Goal: Task Accomplishment & Management: Complete application form

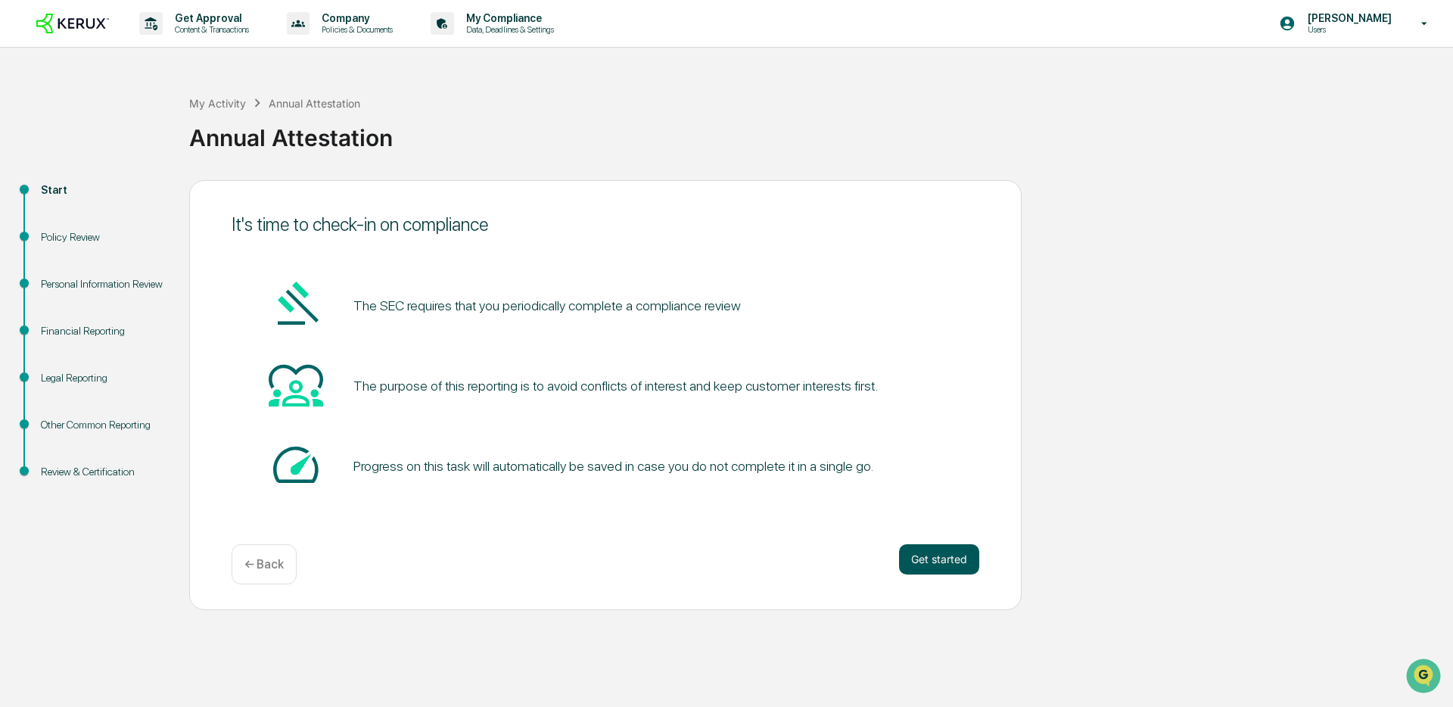
click at [934, 565] on button "Get started" at bounding box center [939, 559] width 80 height 30
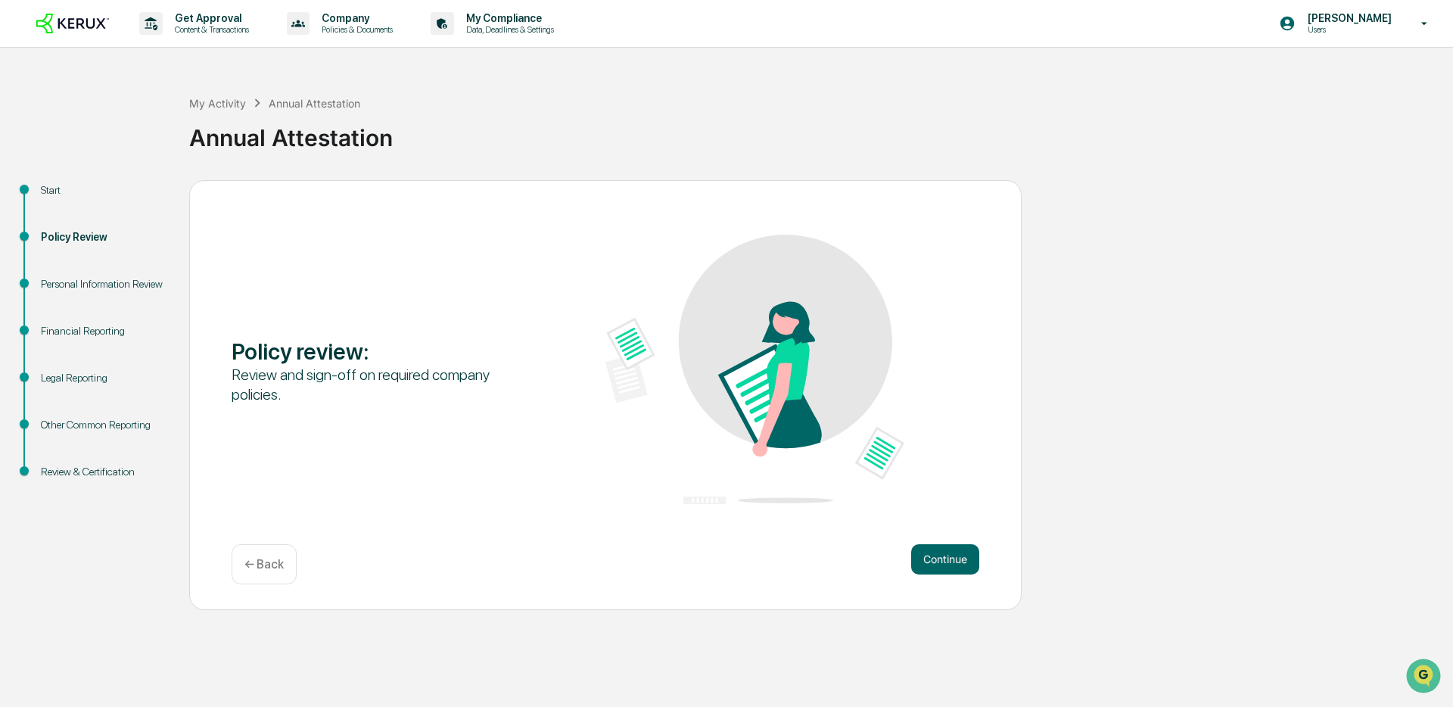
click at [934, 565] on button "Continue" at bounding box center [945, 559] width 68 height 30
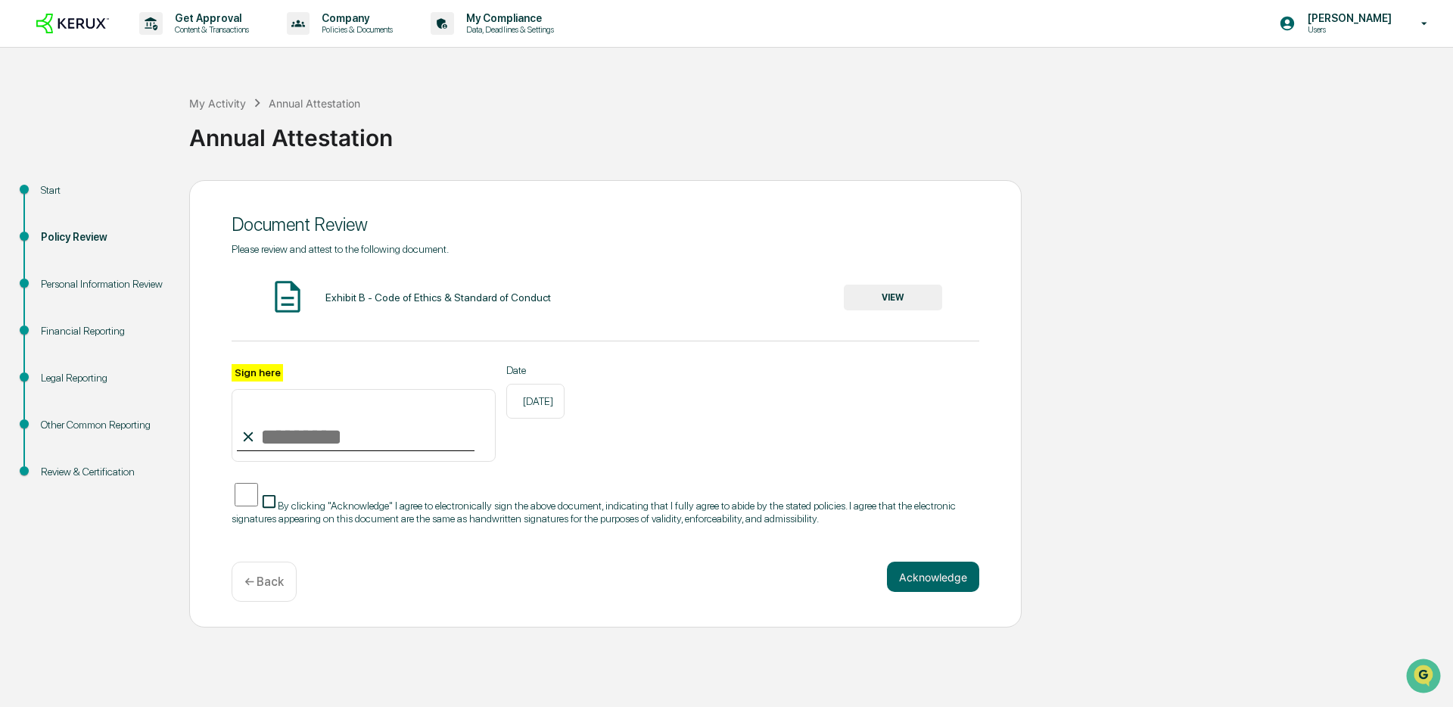
click at [352, 434] on input "Sign here" at bounding box center [364, 425] width 264 height 73
type input "**********"
click at [940, 580] on button "Acknowledge" at bounding box center [933, 576] width 92 height 30
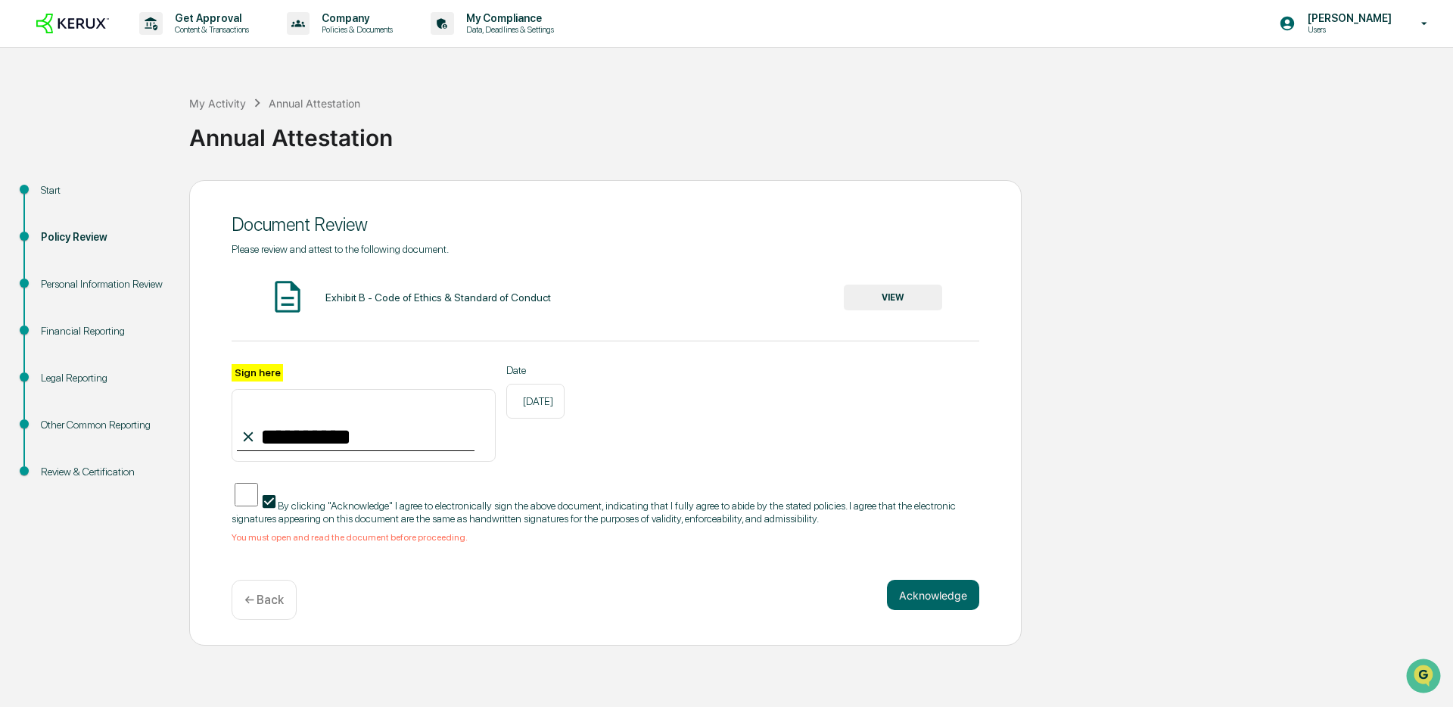
click at [897, 306] on button "VIEW" at bounding box center [893, 297] width 98 height 26
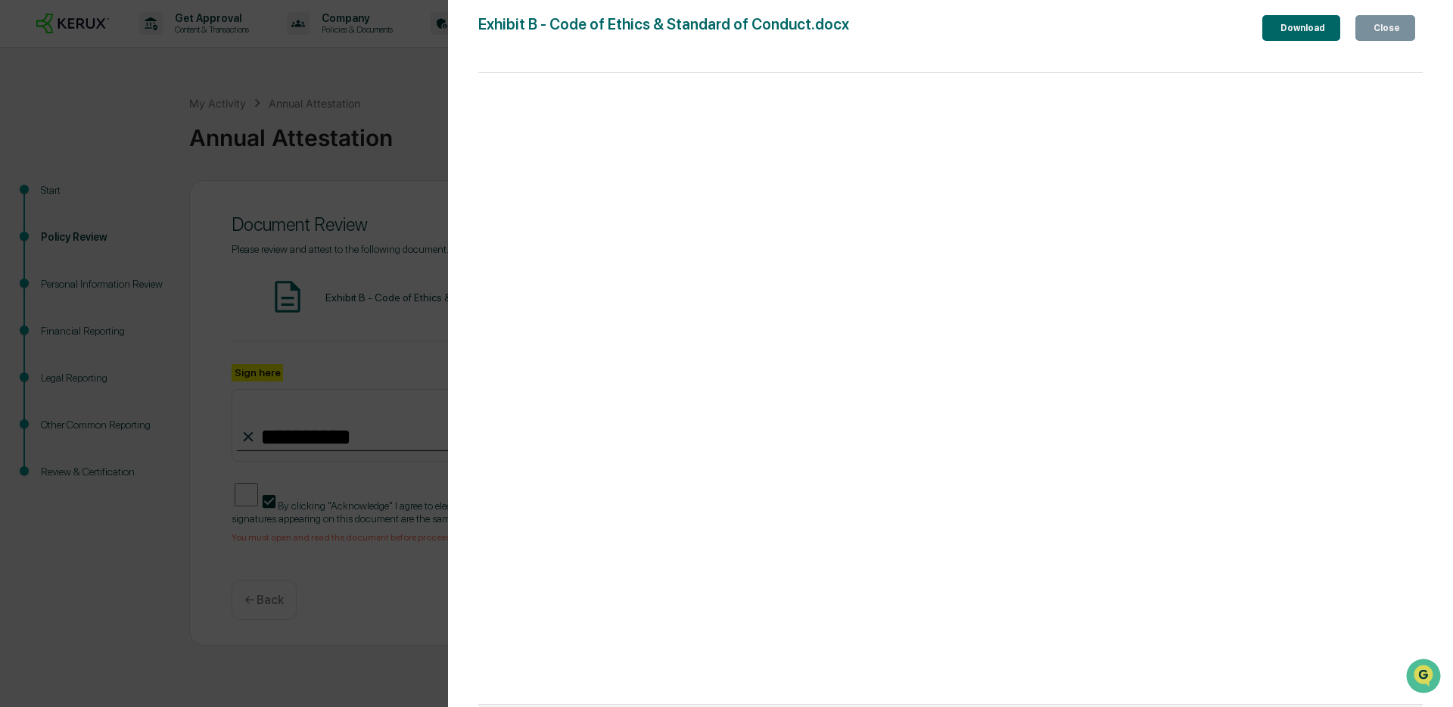
click at [1372, 31] on icon "button" at bounding box center [1379, 37] width 15 height 15
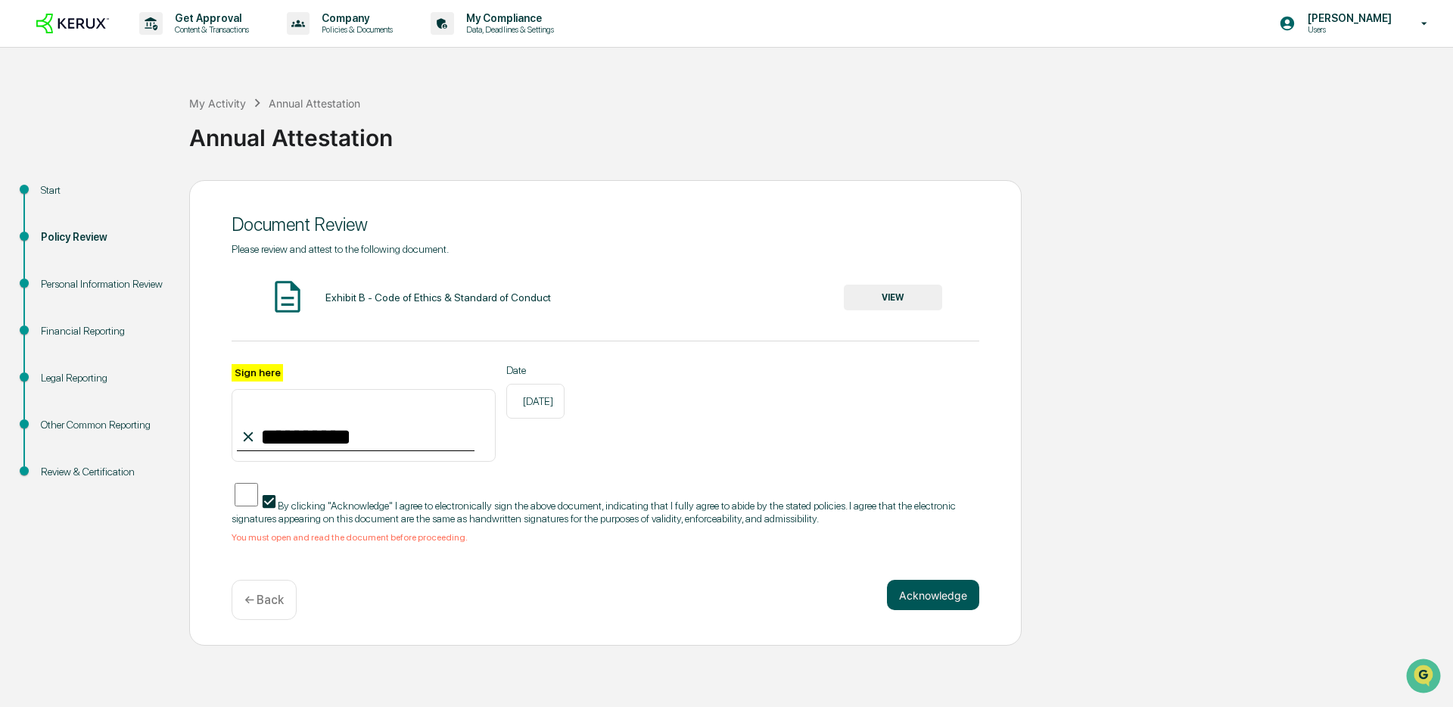
click at [902, 586] on button "Acknowledge" at bounding box center [933, 595] width 92 height 30
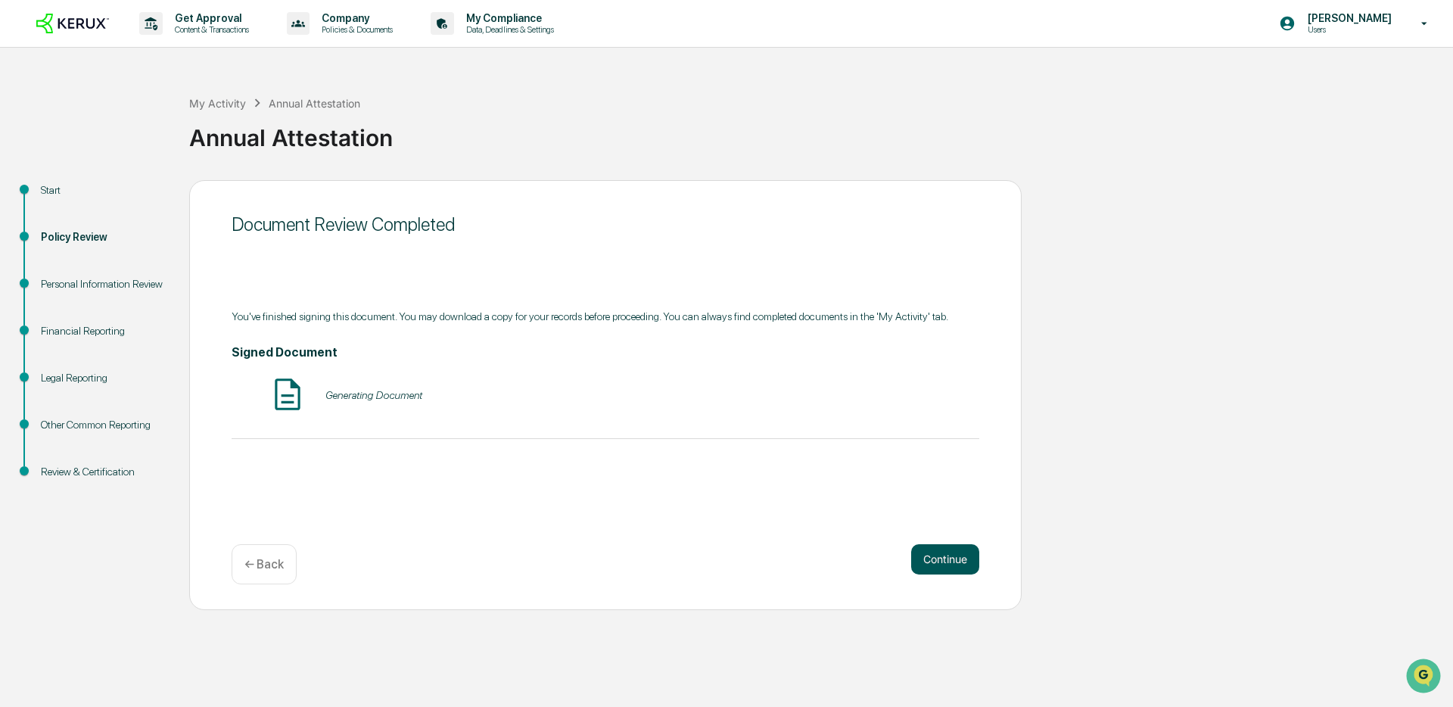
click at [939, 555] on button "Continue" at bounding box center [945, 559] width 68 height 30
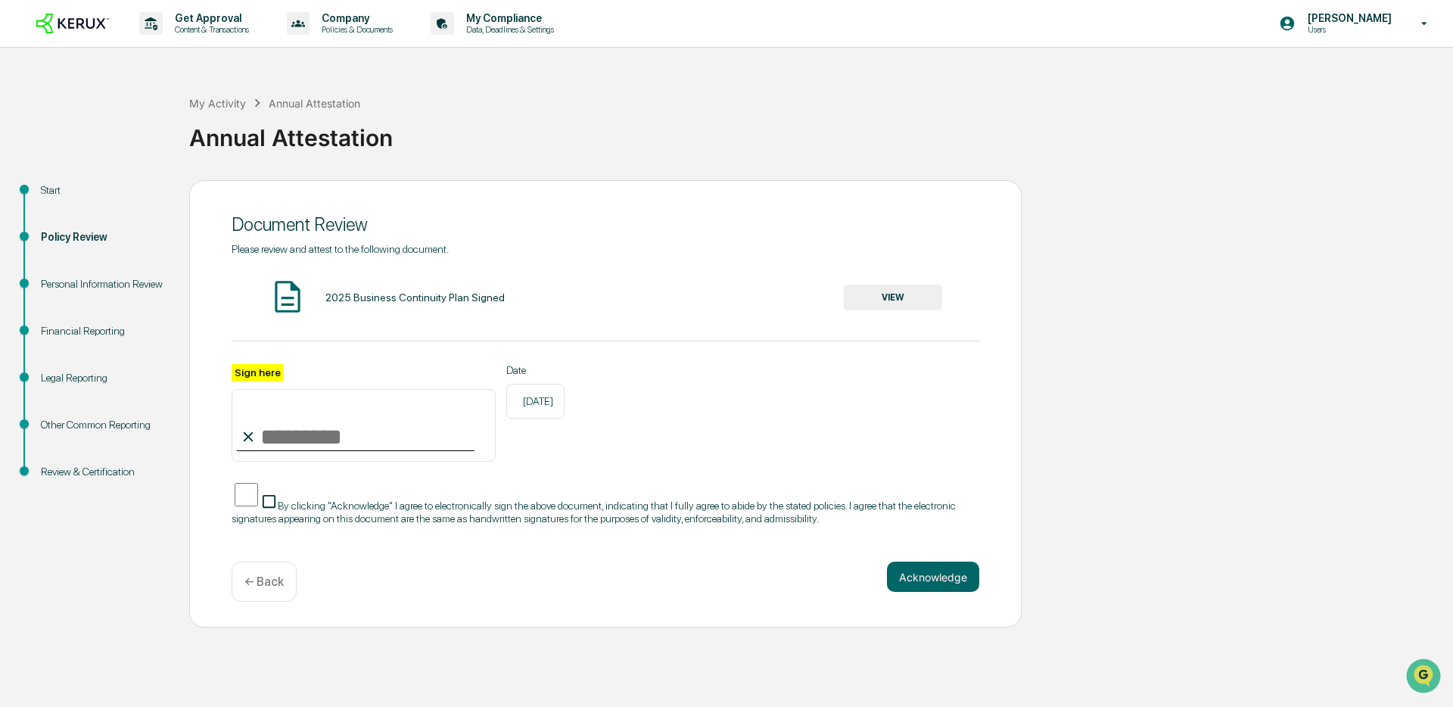
click at [412, 435] on input "Sign here" at bounding box center [364, 425] width 264 height 73
type input "**********"
click at [873, 307] on button "VIEW" at bounding box center [893, 297] width 98 height 26
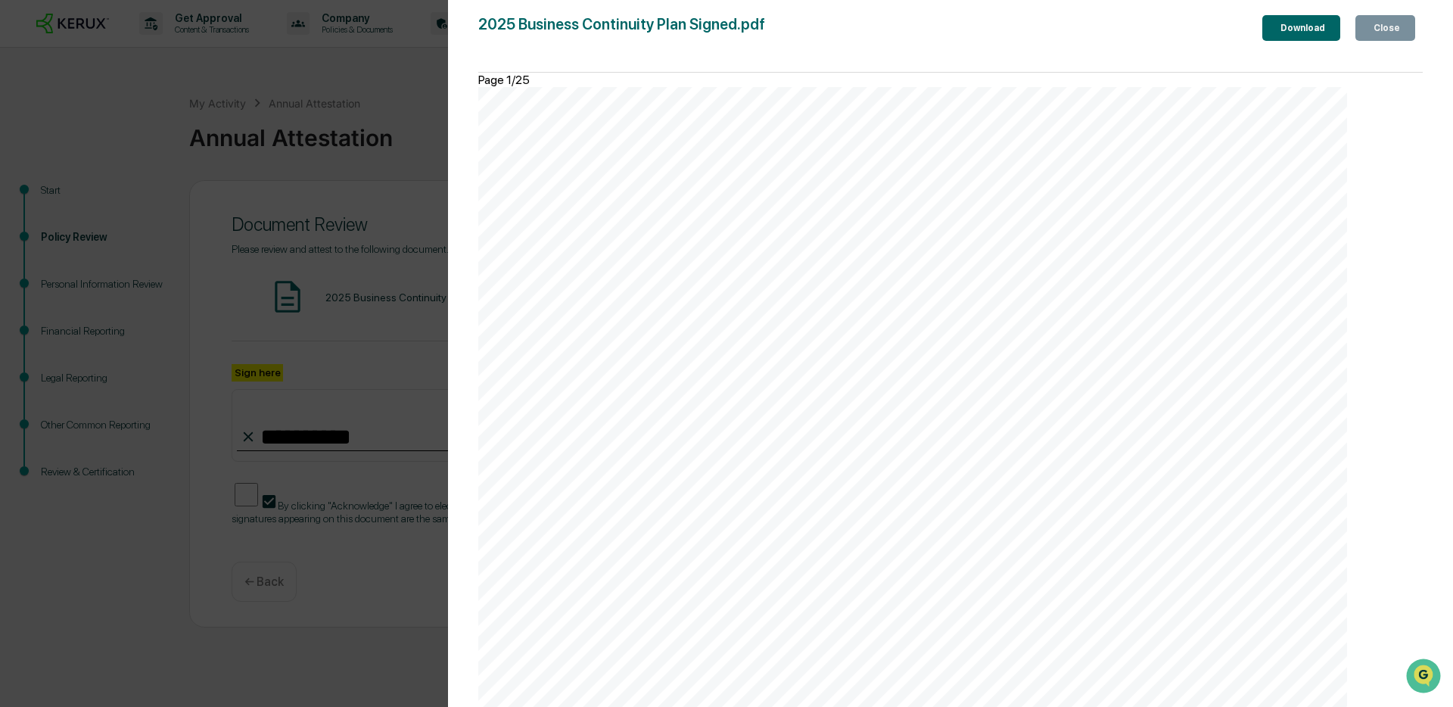
click at [1370, 26] on div "Close" at bounding box center [1385, 28] width 30 height 11
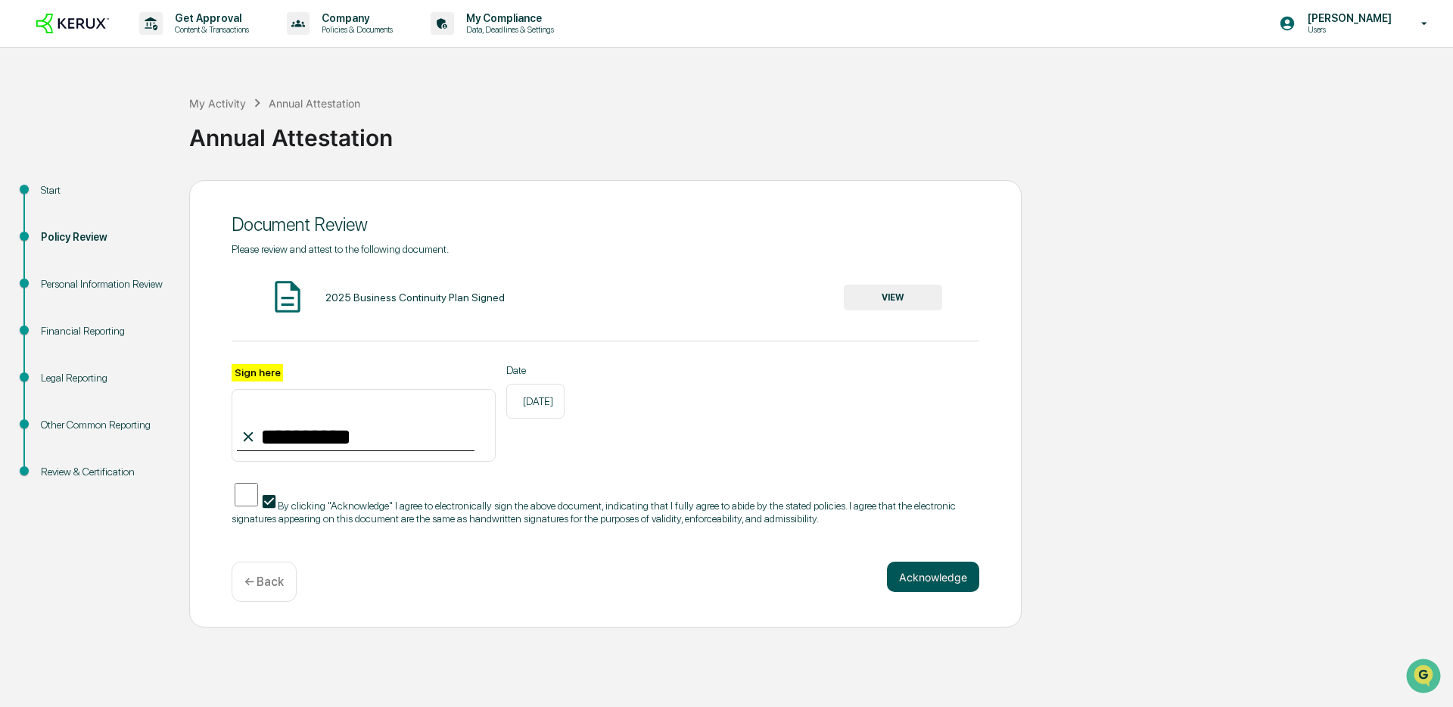
click at [935, 594] on div "Acknowledge ← Back" at bounding box center [606, 581] width 748 height 40
click at [931, 577] on button "Acknowledge" at bounding box center [933, 576] width 92 height 30
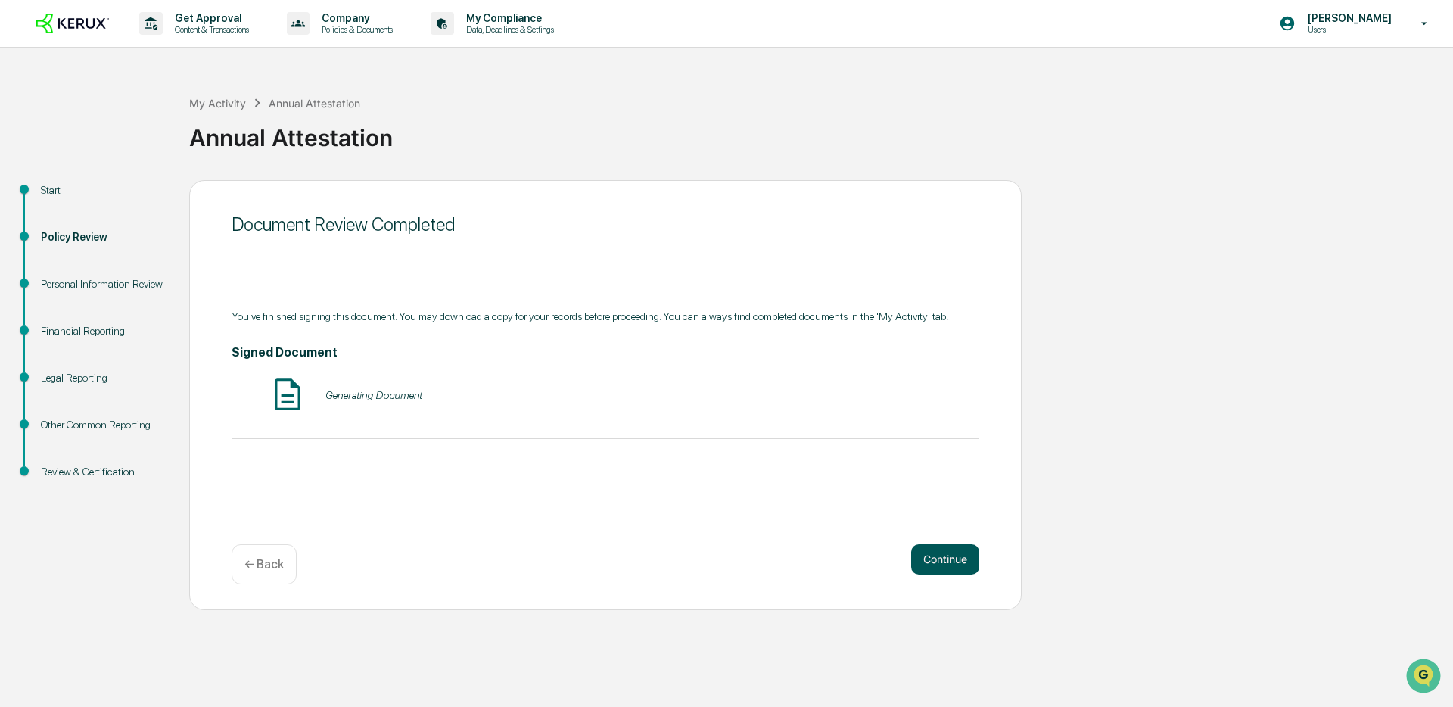
click at [943, 554] on button "Continue" at bounding box center [945, 559] width 68 height 30
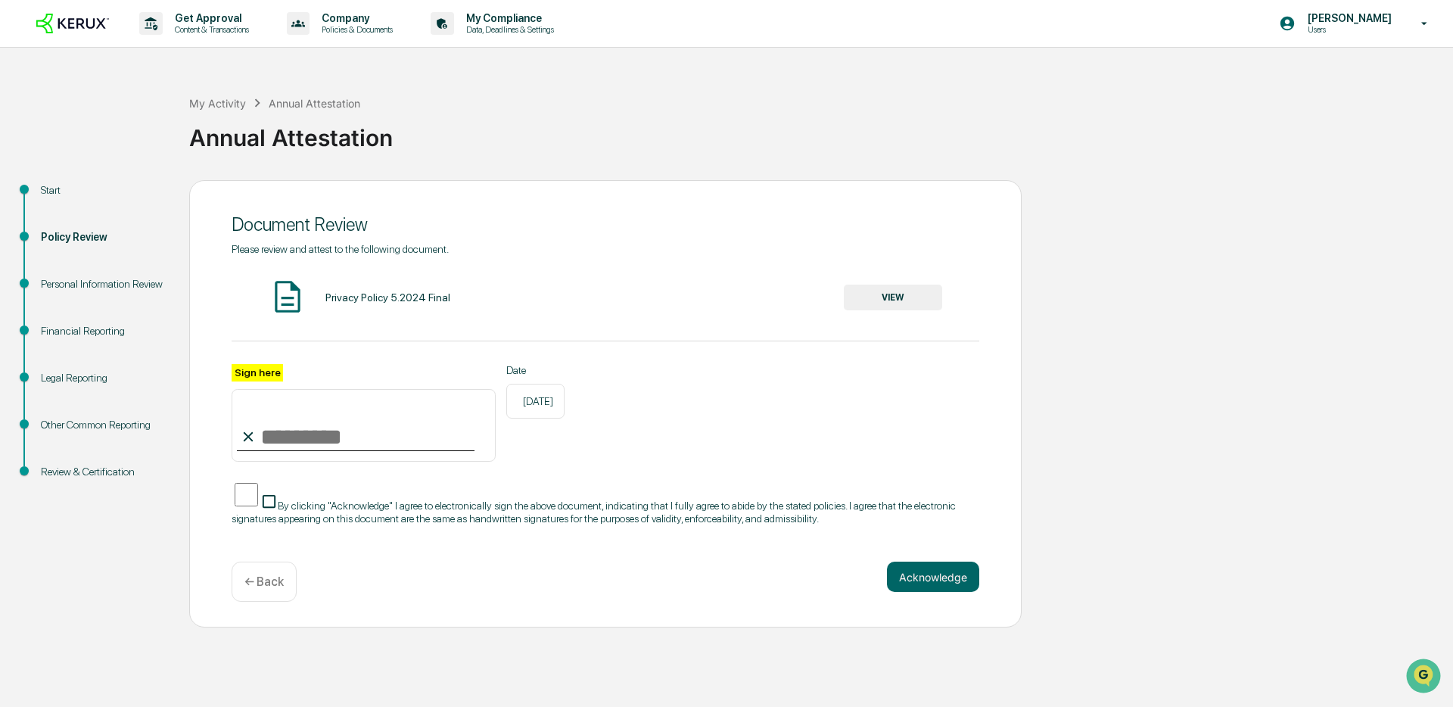
click at [396, 434] on input "Sign here" at bounding box center [364, 425] width 264 height 73
type input "**********"
click at [878, 299] on button "VIEW" at bounding box center [893, 297] width 98 height 26
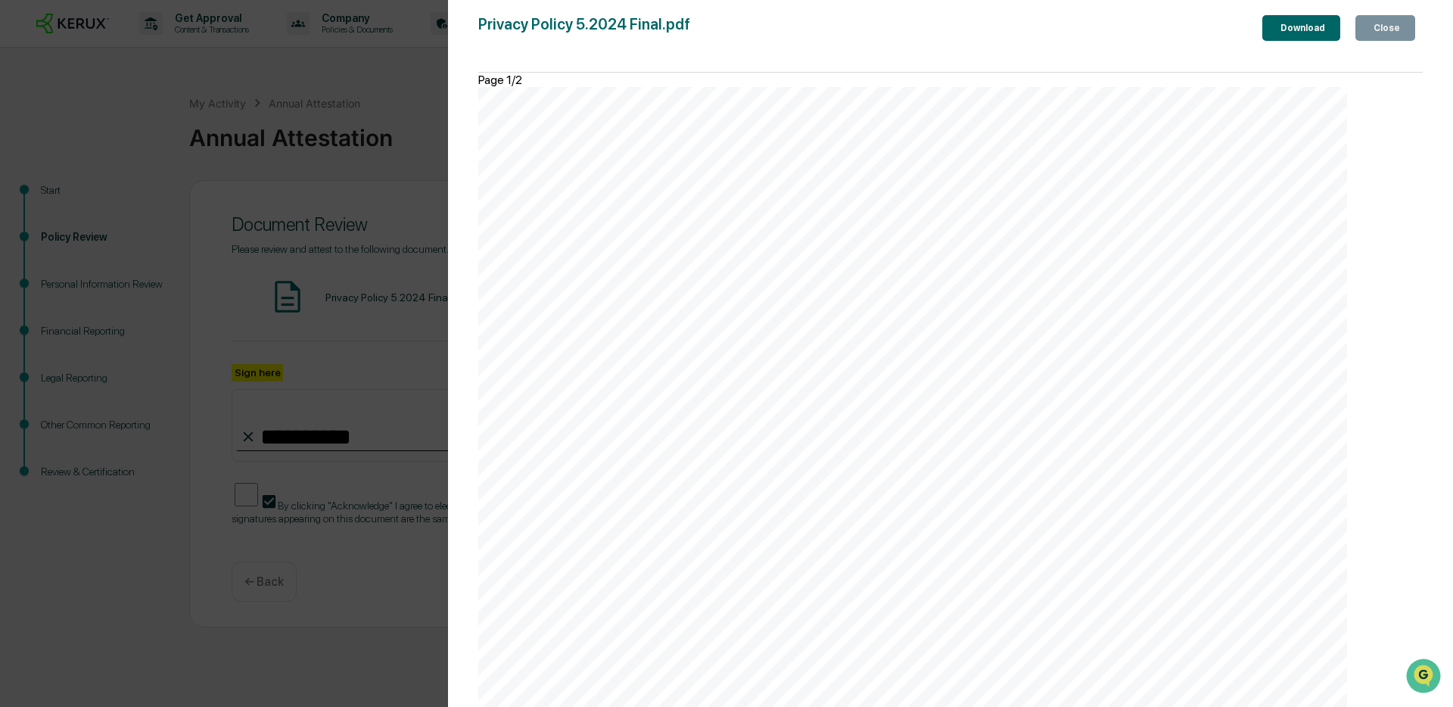
click at [1370, 28] on icon "button" at bounding box center [1370, 28] width 0 height 0
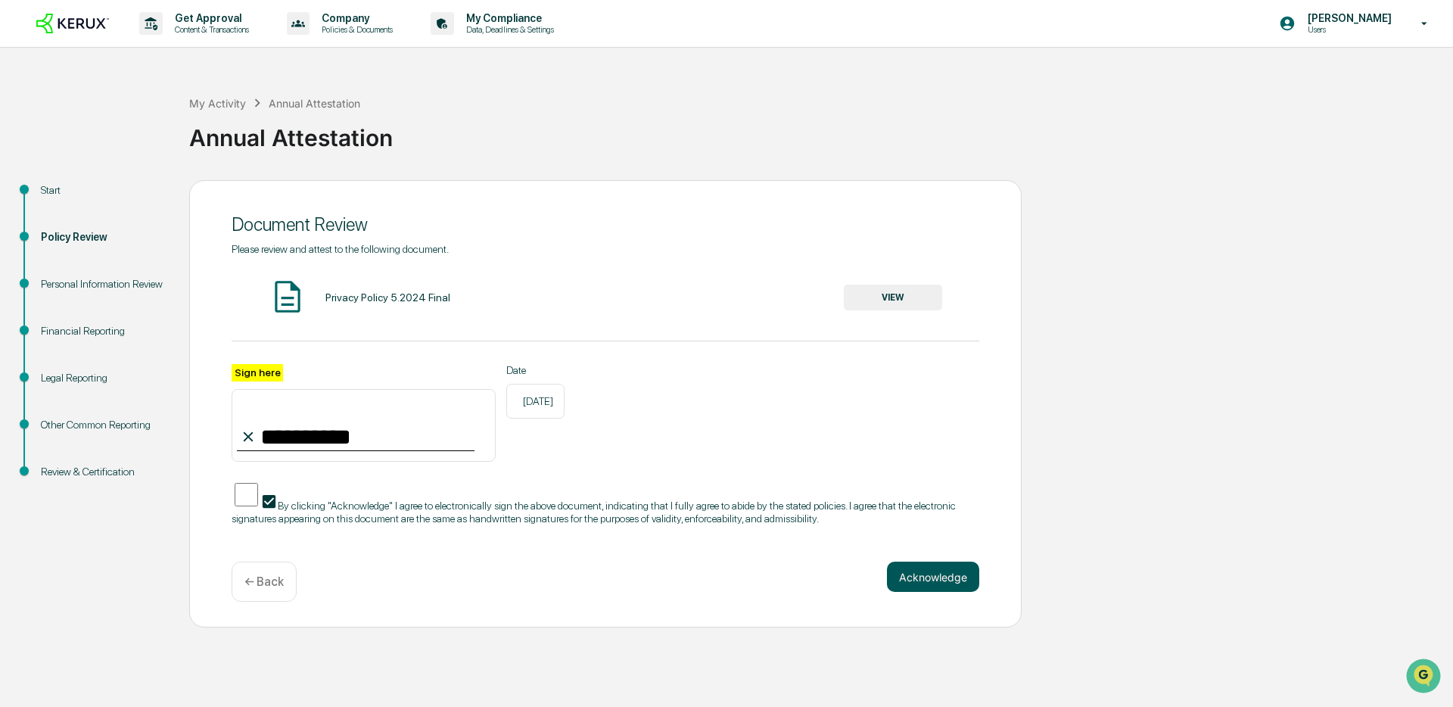
click at [926, 572] on button "Acknowledge" at bounding box center [933, 576] width 92 height 30
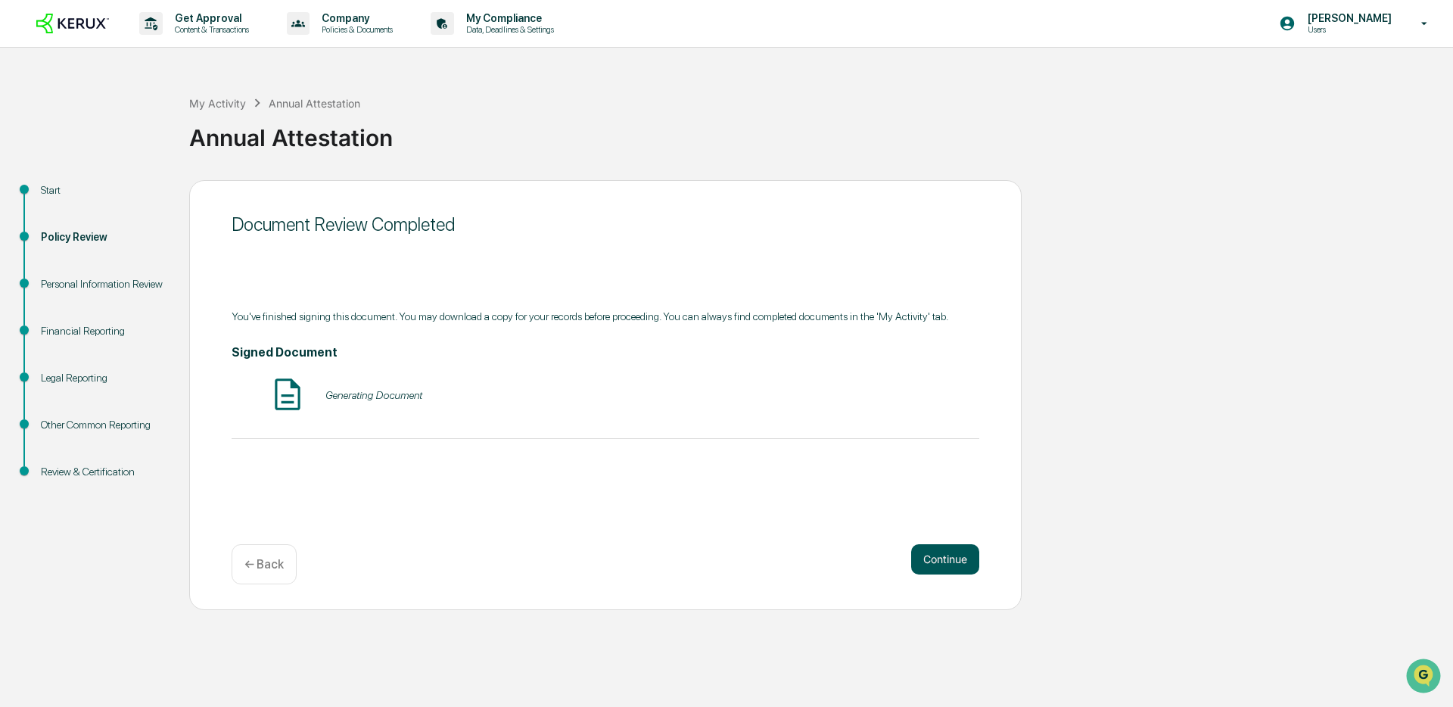
click at [931, 555] on button "Continue" at bounding box center [945, 559] width 68 height 30
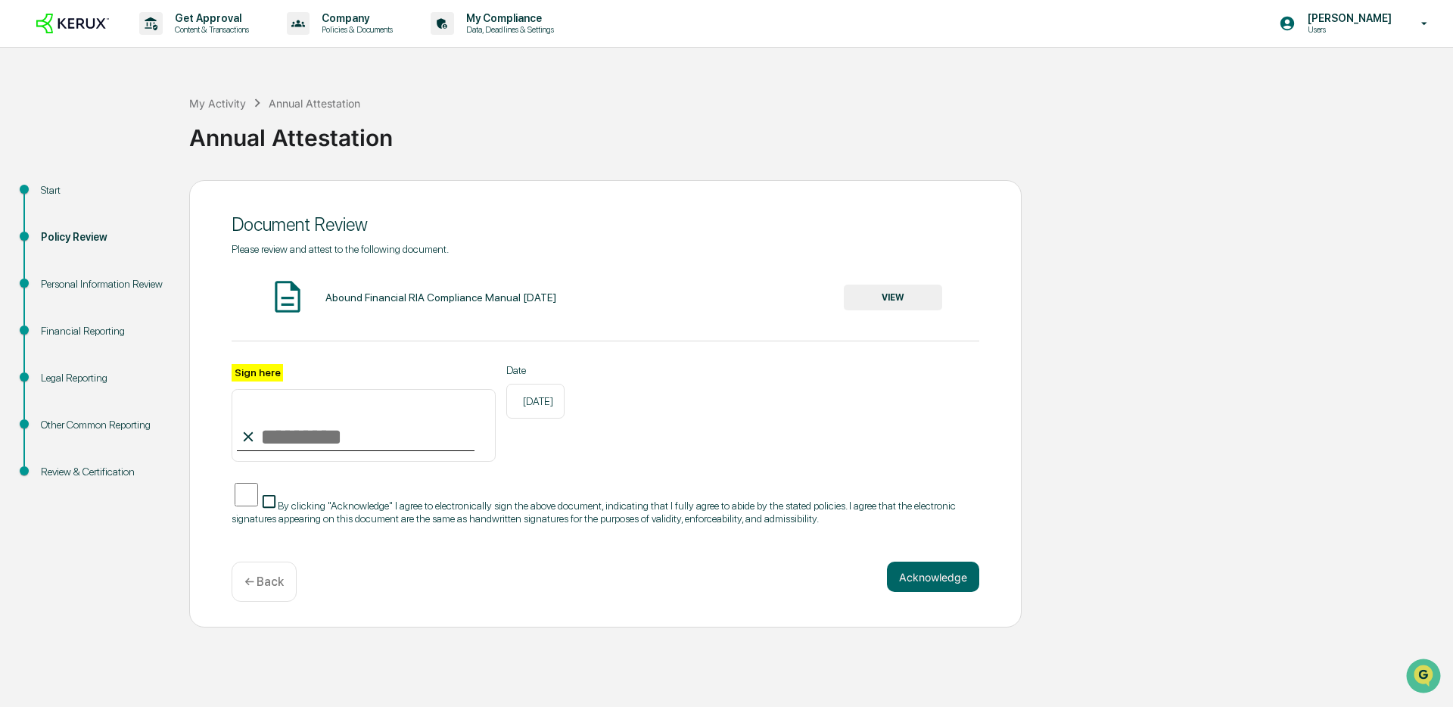
click at [401, 437] on input "Sign here" at bounding box center [364, 425] width 264 height 73
click at [340, 427] on input "**********" at bounding box center [364, 425] width 264 height 73
type input "**********"
click at [869, 307] on button "VIEW" at bounding box center [893, 297] width 98 height 26
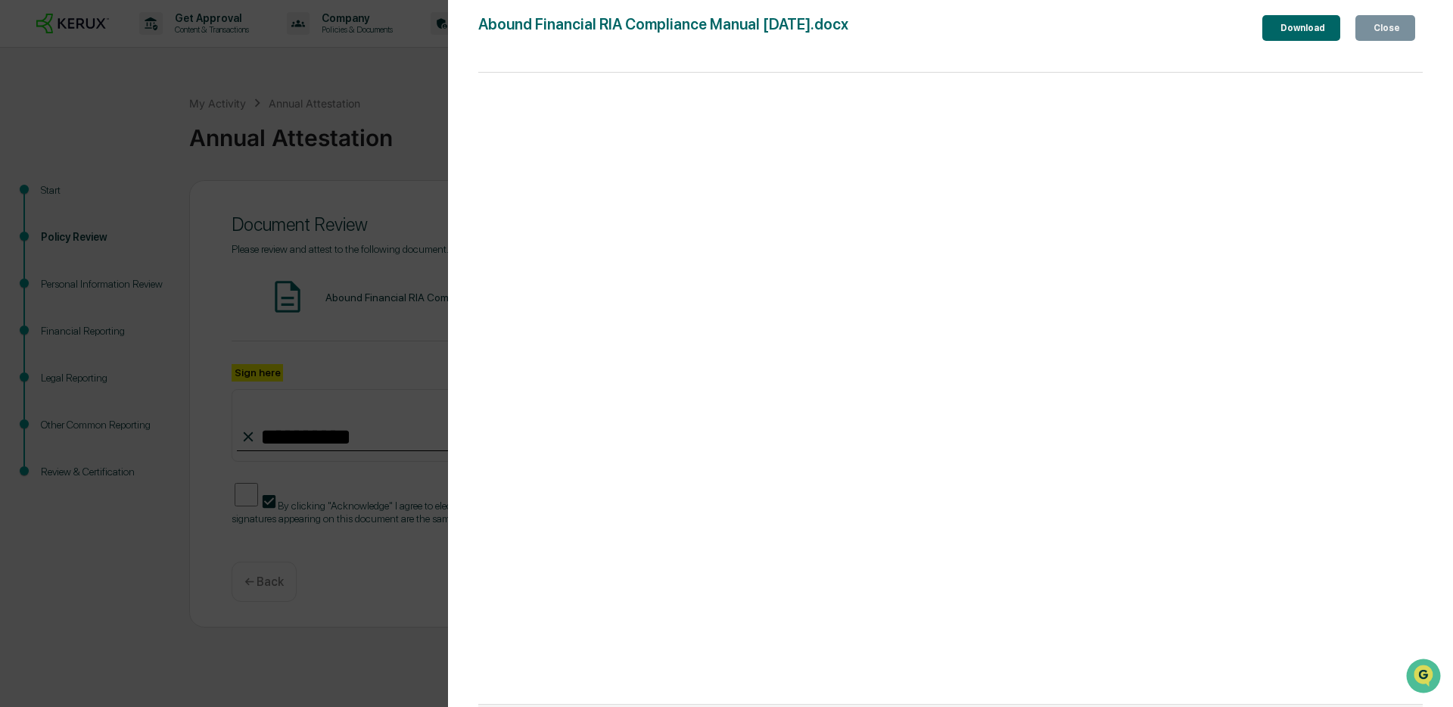
click at [1376, 26] on div "Close" at bounding box center [1385, 28] width 30 height 11
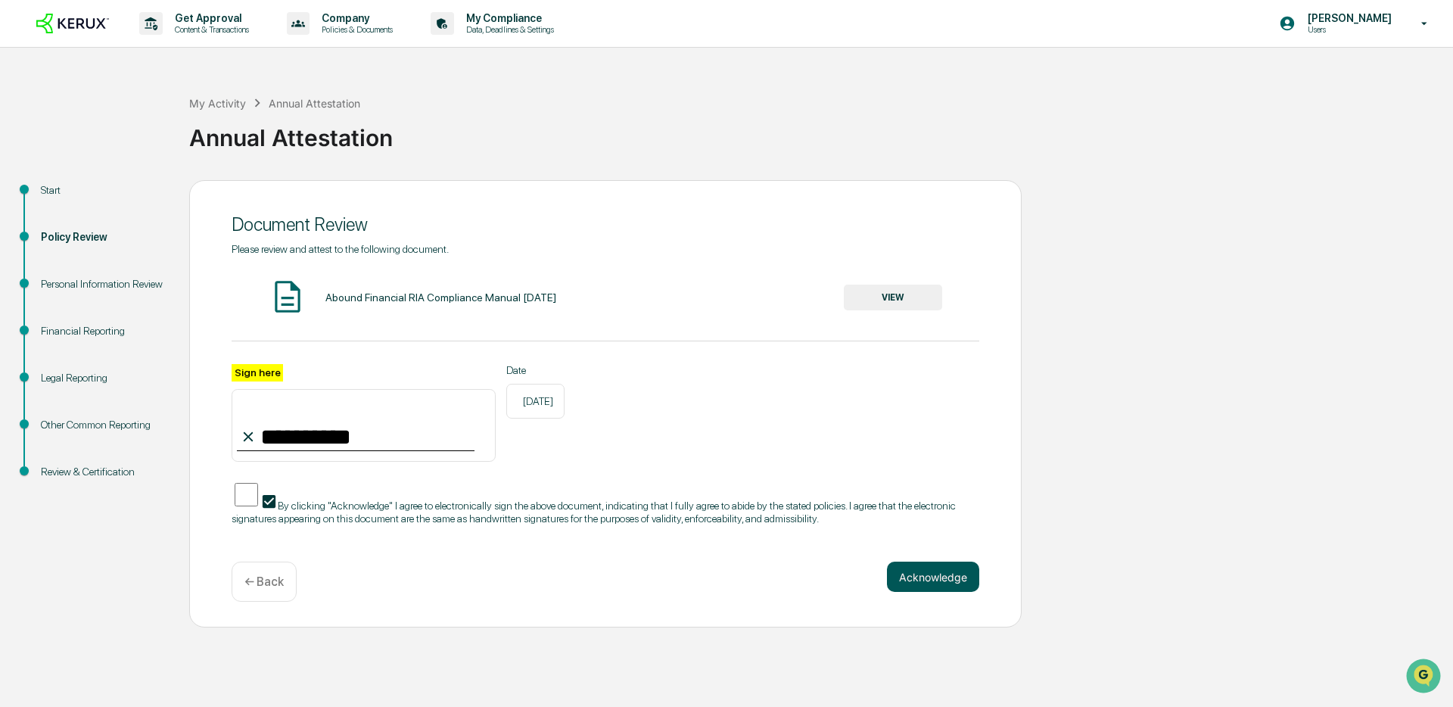
click at [937, 573] on button "Acknowledge" at bounding box center [933, 576] width 92 height 30
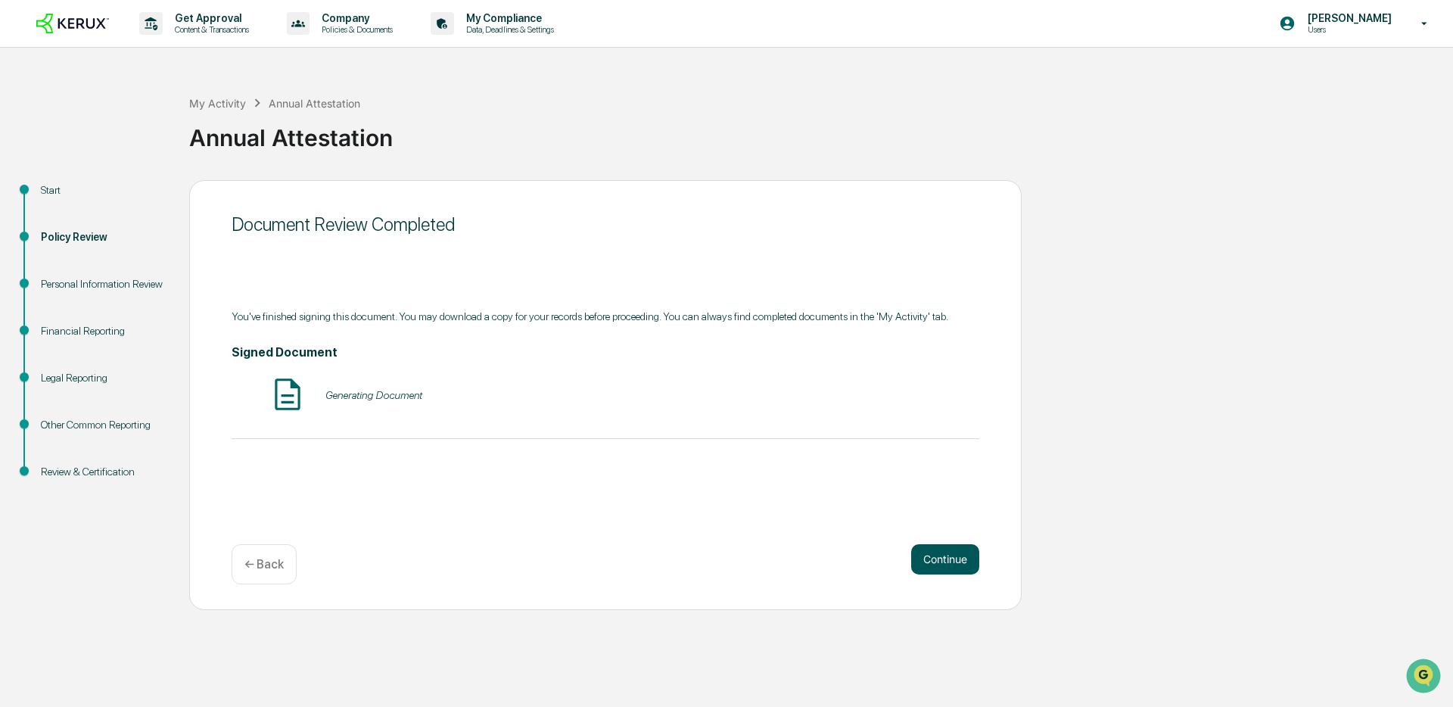
click at [944, 564] on button "Continue" at bounding box center [945, 559] width 68 height 30
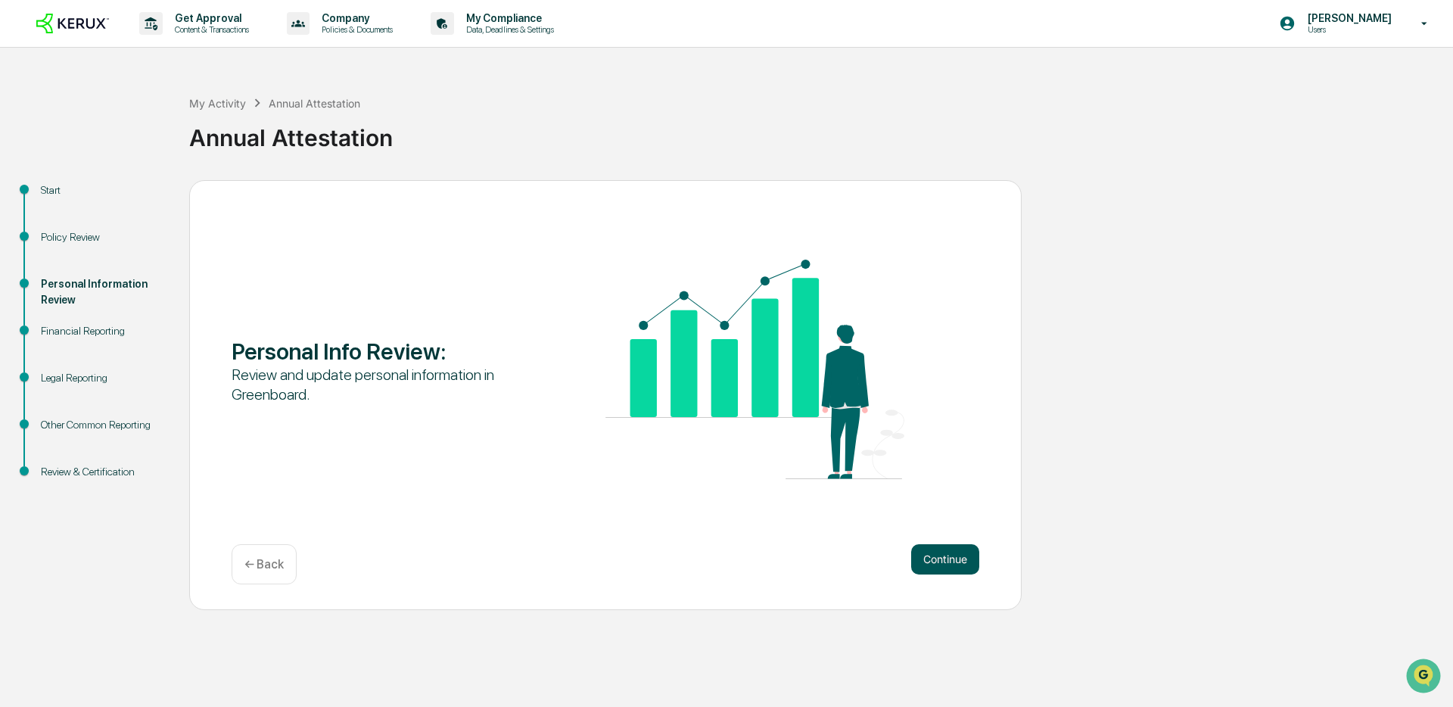
click at [941, 562] on button "Continue" at bounding box center [945, 559] width 68 height 30
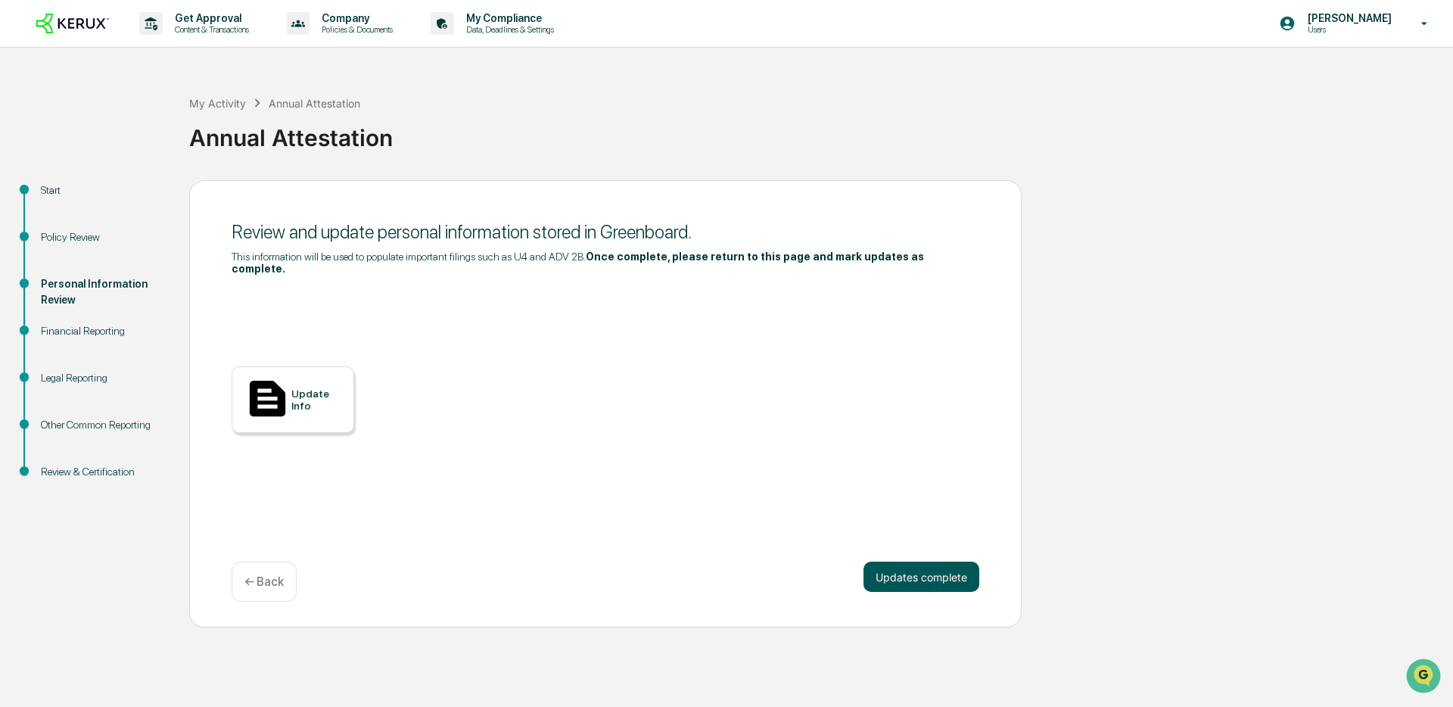
click at [911, 583] on button "Updates complete" at bounding box center [921, 576] width 116 height 30
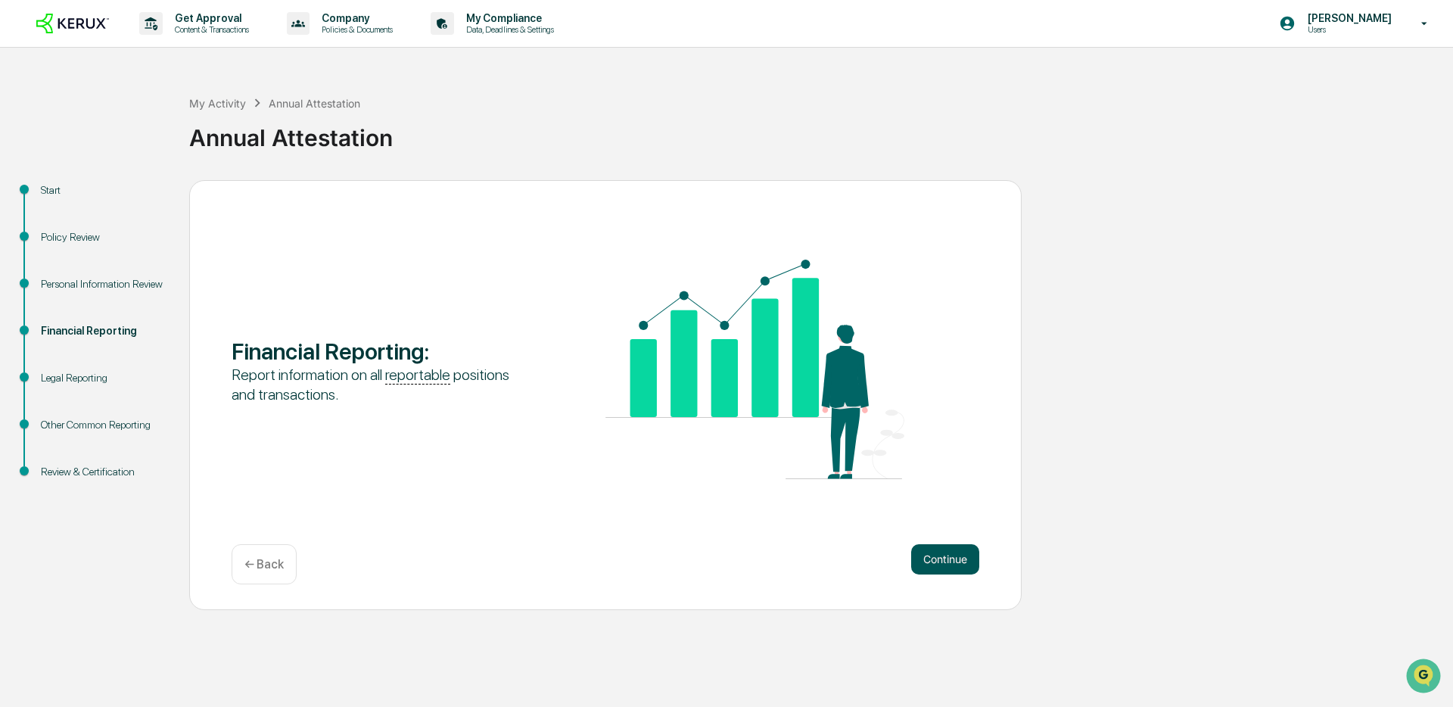
click at [944, 568] on button "Continue" at bounding box center [945, 559] width 68 height 30
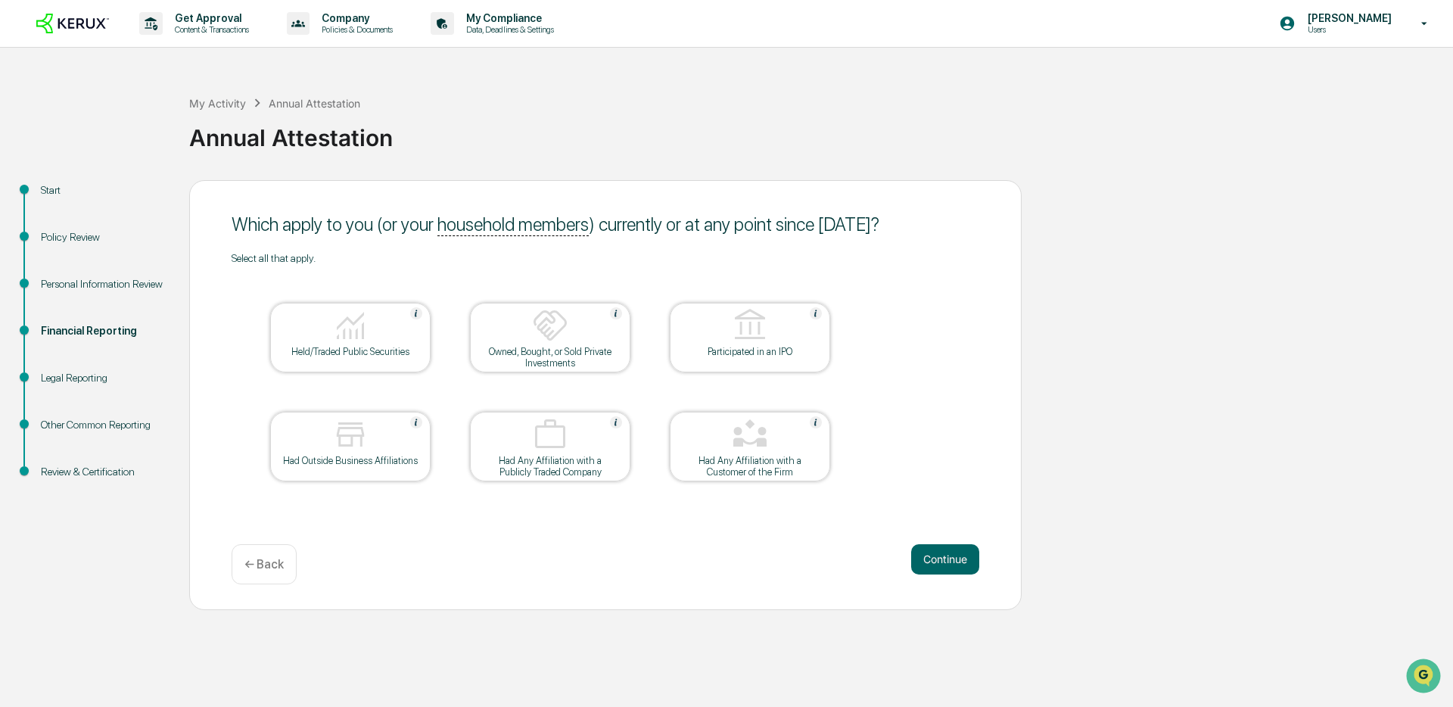
click at [413, 314] on img at bounding box center [416, 313] width 12 height 12
click at [413, 314] on div at bounding box center [350, 326] width 151 height 39
click at [400, 324] on div "Public Security: a financial instrument or investment that is available for pur…" at bounding box center [482, 433] width 751 height 227
click at [325, 459] on div "Had Outside Business Affiliations" at bounding box center [350, 460] width 136 height 11
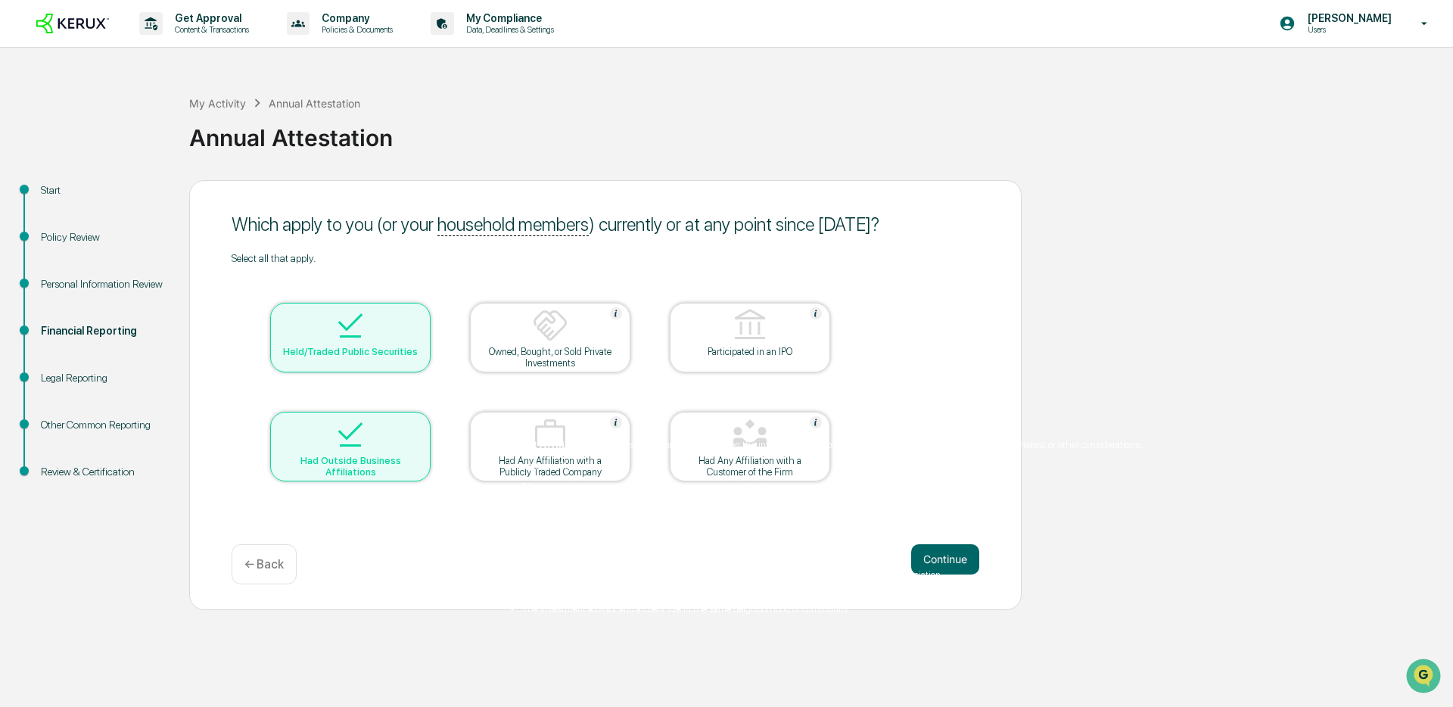
click at [772, 431] on div "Client Affiliation: a relationship or connection between the investment advisor…" at bounding box center [824, 525] width 635 height 193
click at [950, 561] on button "Continue" at bounding box center [945, 559] width 68 height 30
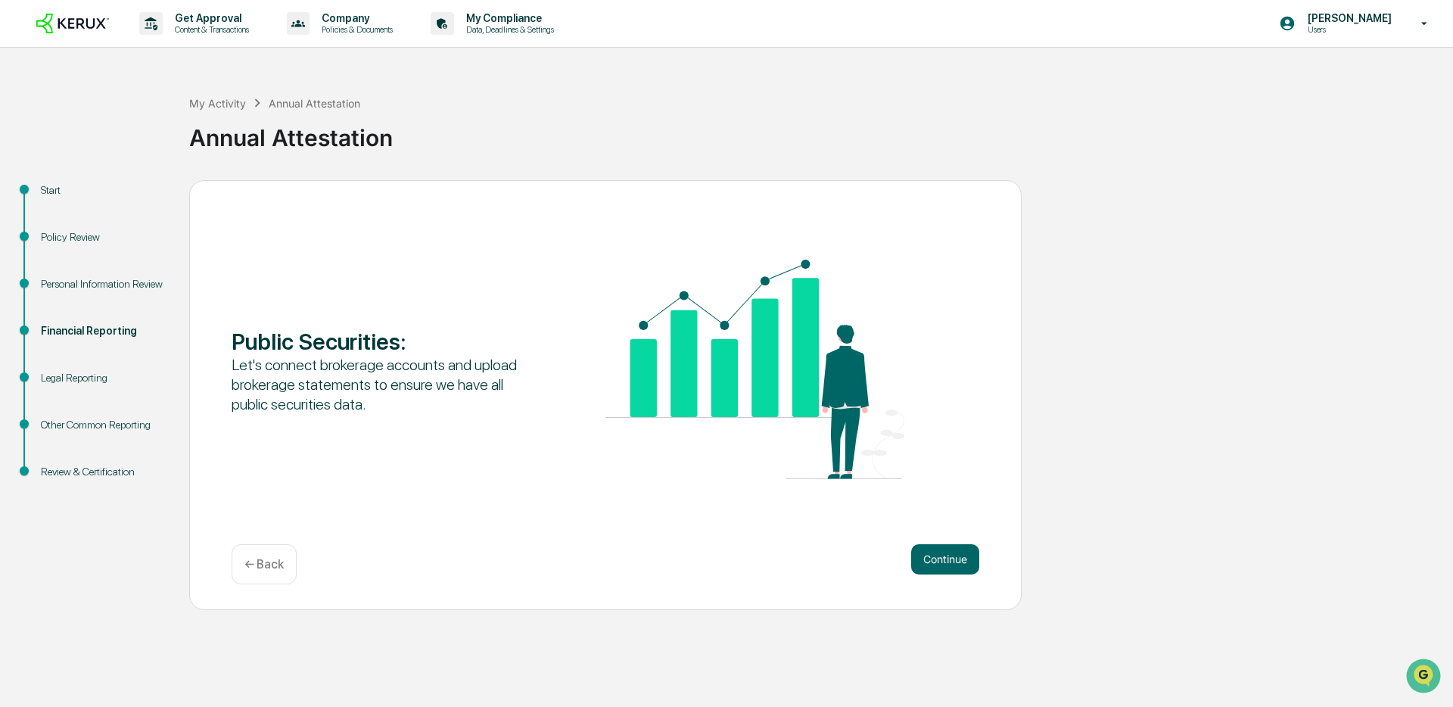
click at [950, 561] on button "Continue" at bounding box center [945, 559] width 68 height 30
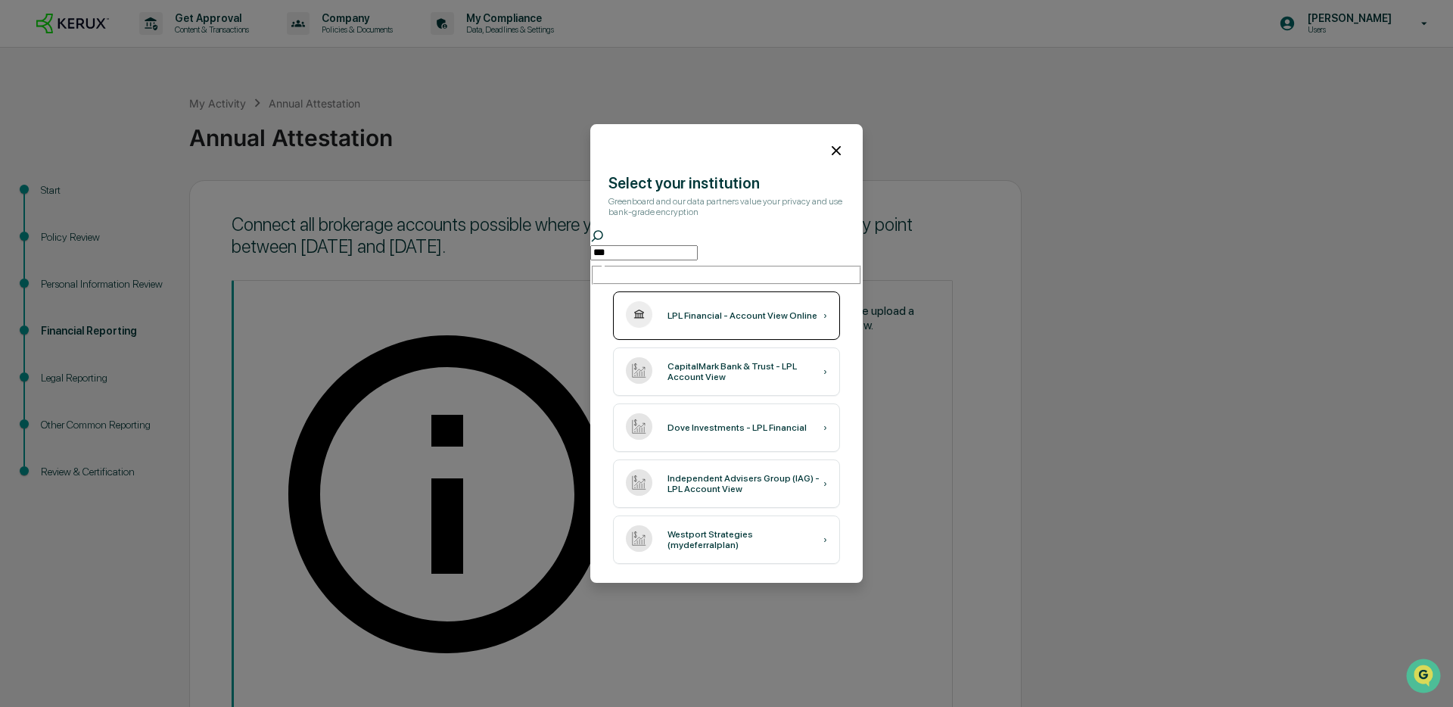
type input "***"
click at [748, 319] on div "LPL Financial - Account View Online" at bounding box center [742, 315] width 150 height 11
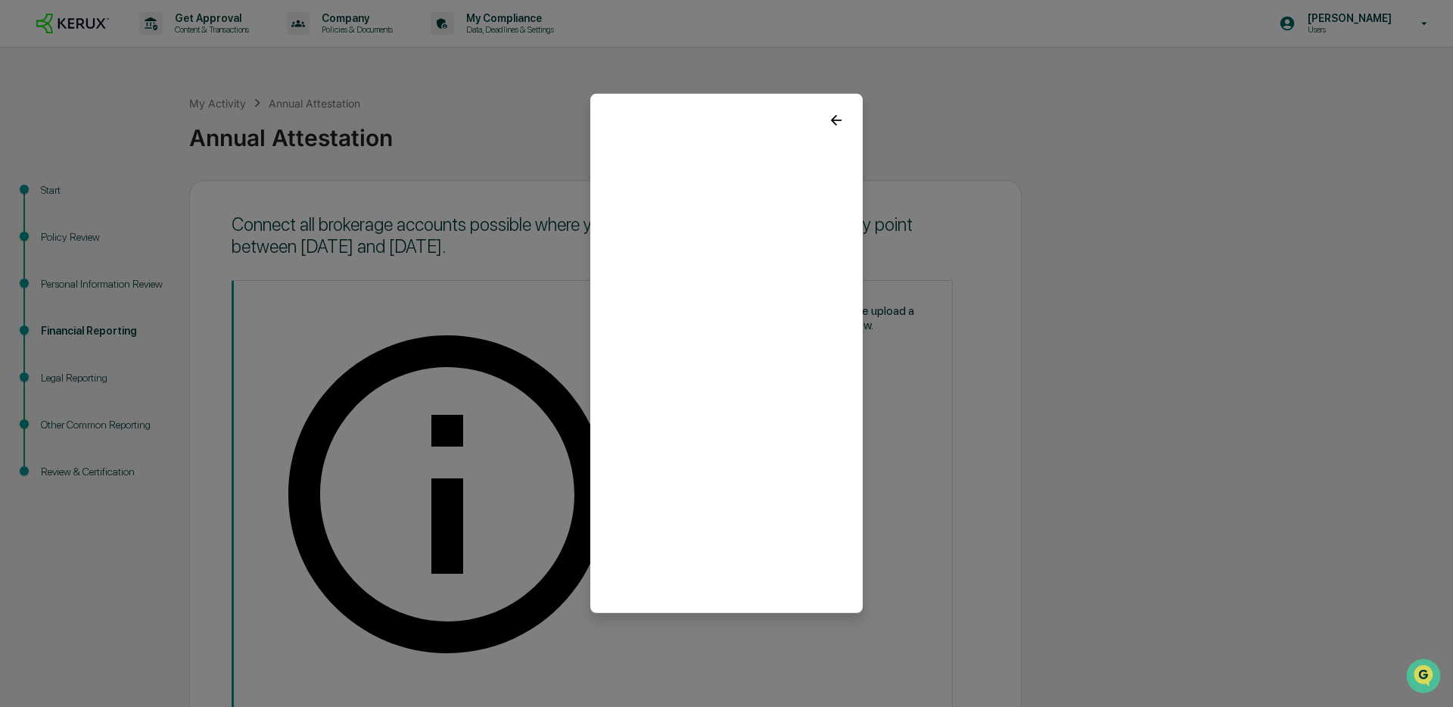
click at [842, 118] on icon at bounding box center [836, 120] width 17 height 17
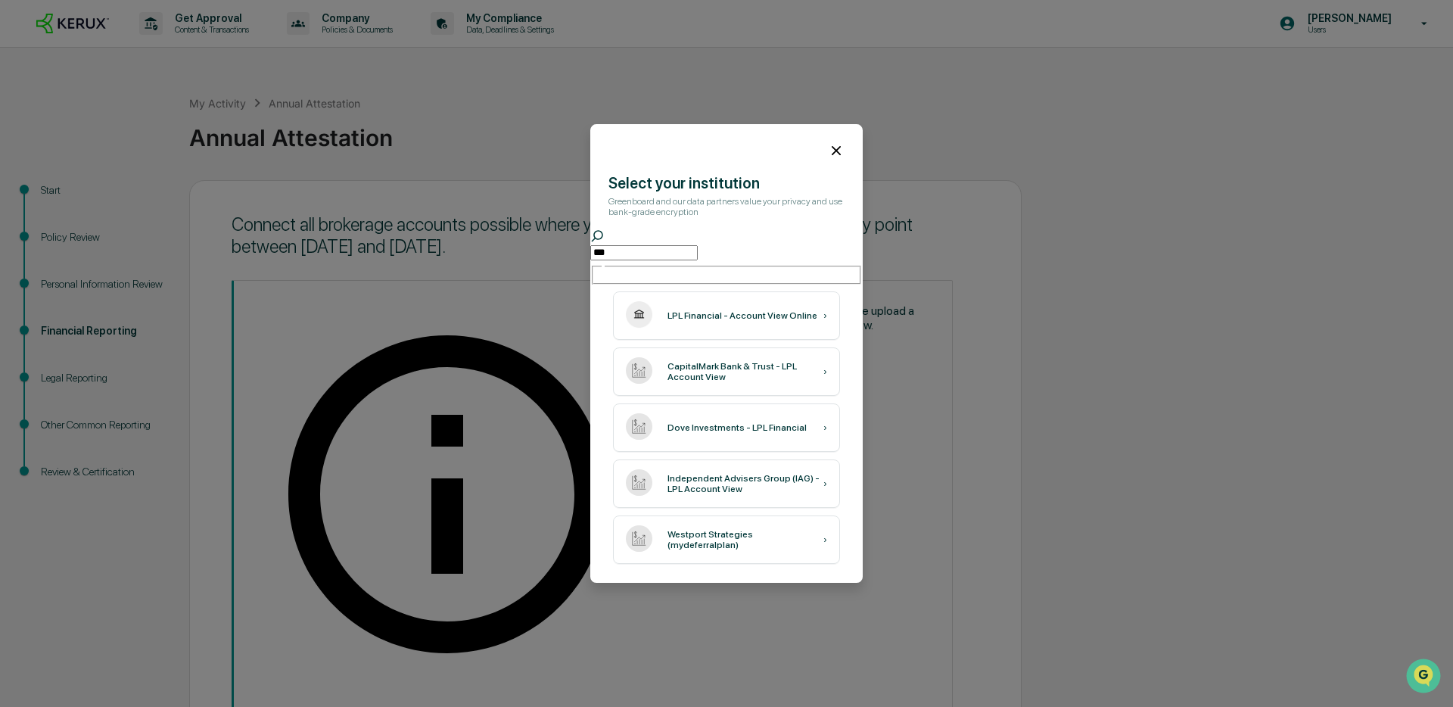
click at [698, 248] on input "***" at bounding box center [643, 252] width 107 height 15
click at [698, 246] on input "***" at bounding box center [643, 252] width 107 height 15
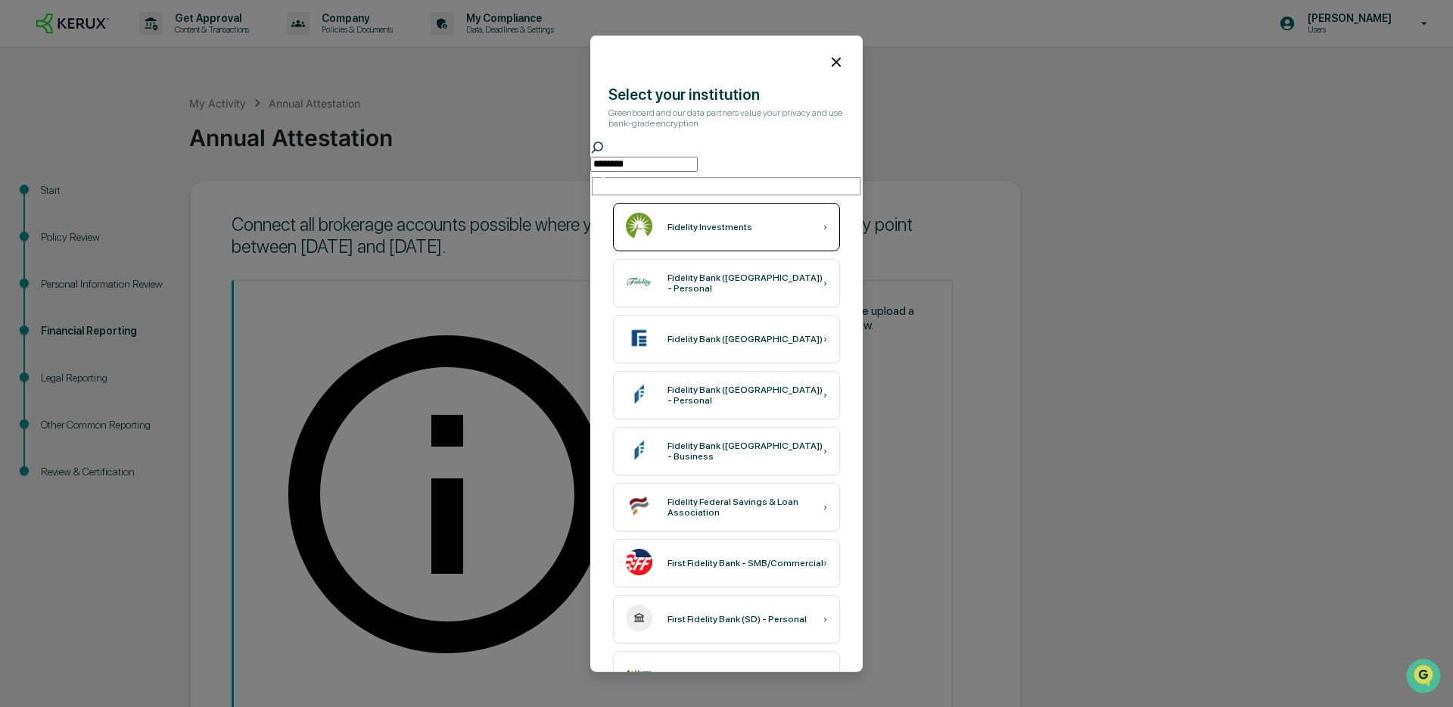
type input "********"
click at [739, 225] on div "Fidelity Investments ›" at bounding box center [726, 227] width 227 height 48
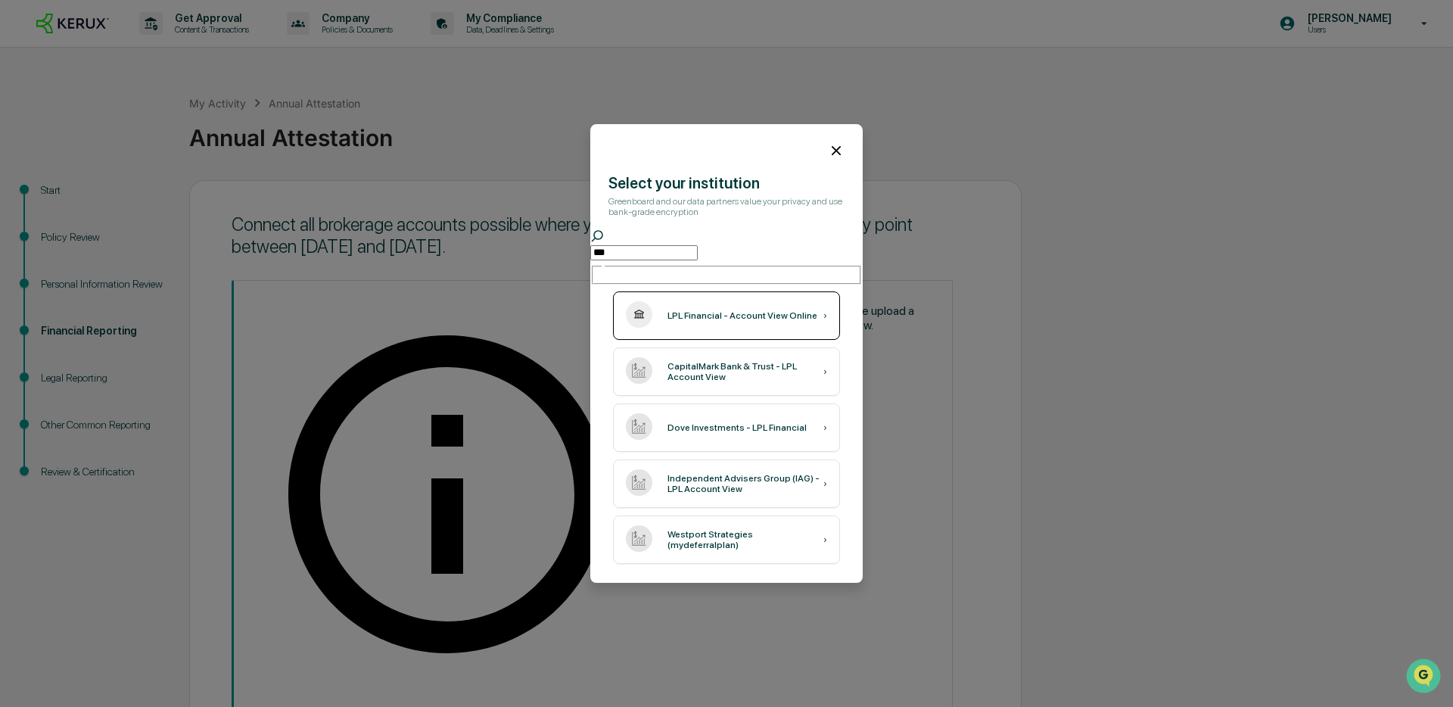
type input "***"
click at [741, 316] on div "LPL Financial - Account View Online" at bounding box center [742, 315] width 150 height 11
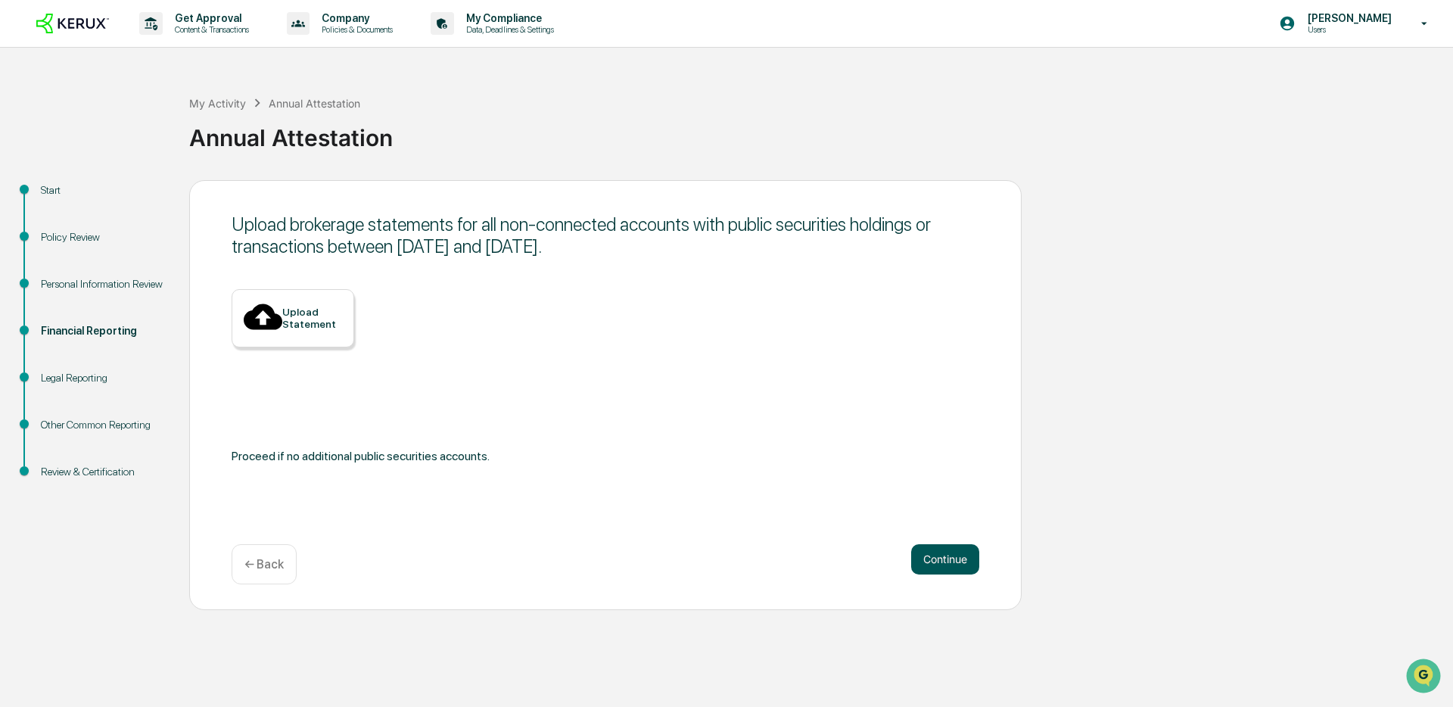
click at [945, 567] on button "Continue" at bounding box center [945, 559] width 68 height 30
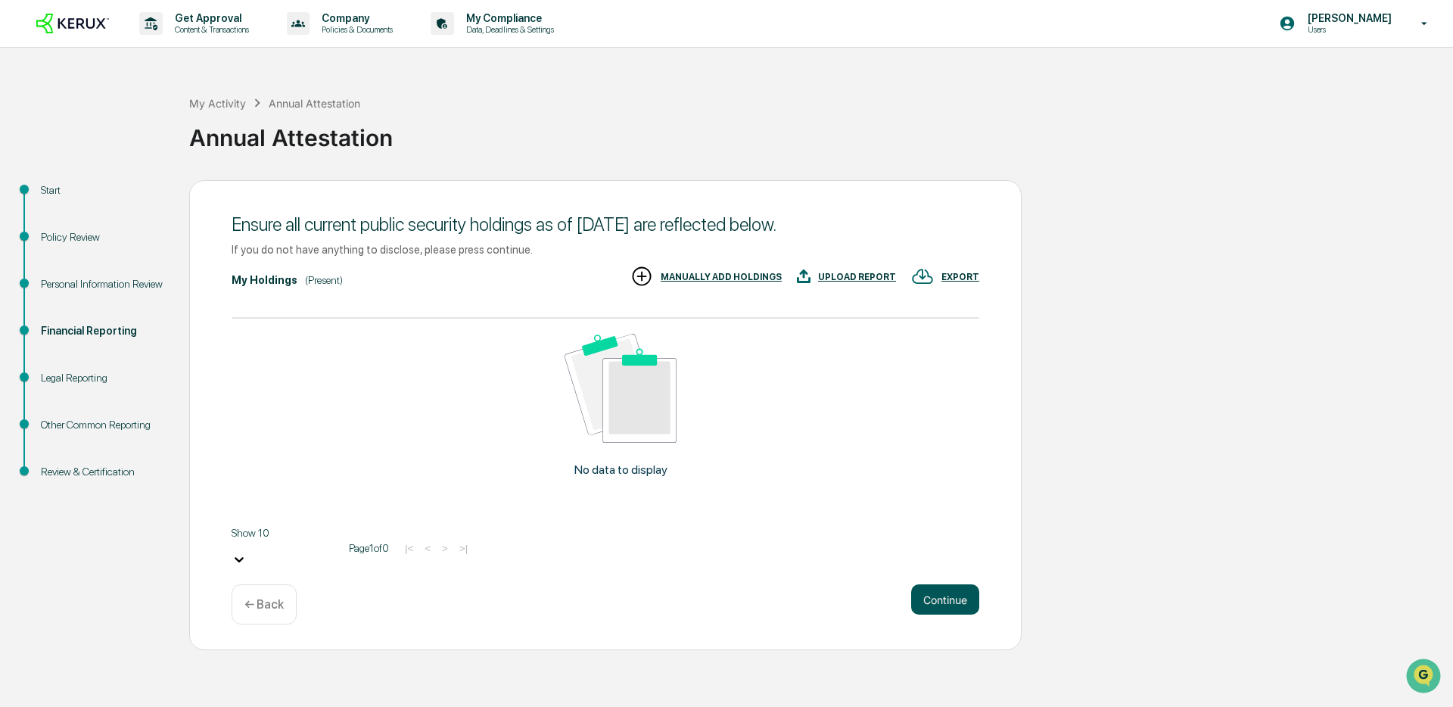
click at [945, 584] on button "Continue" at bounding box center [945, 599] width 68 height 30
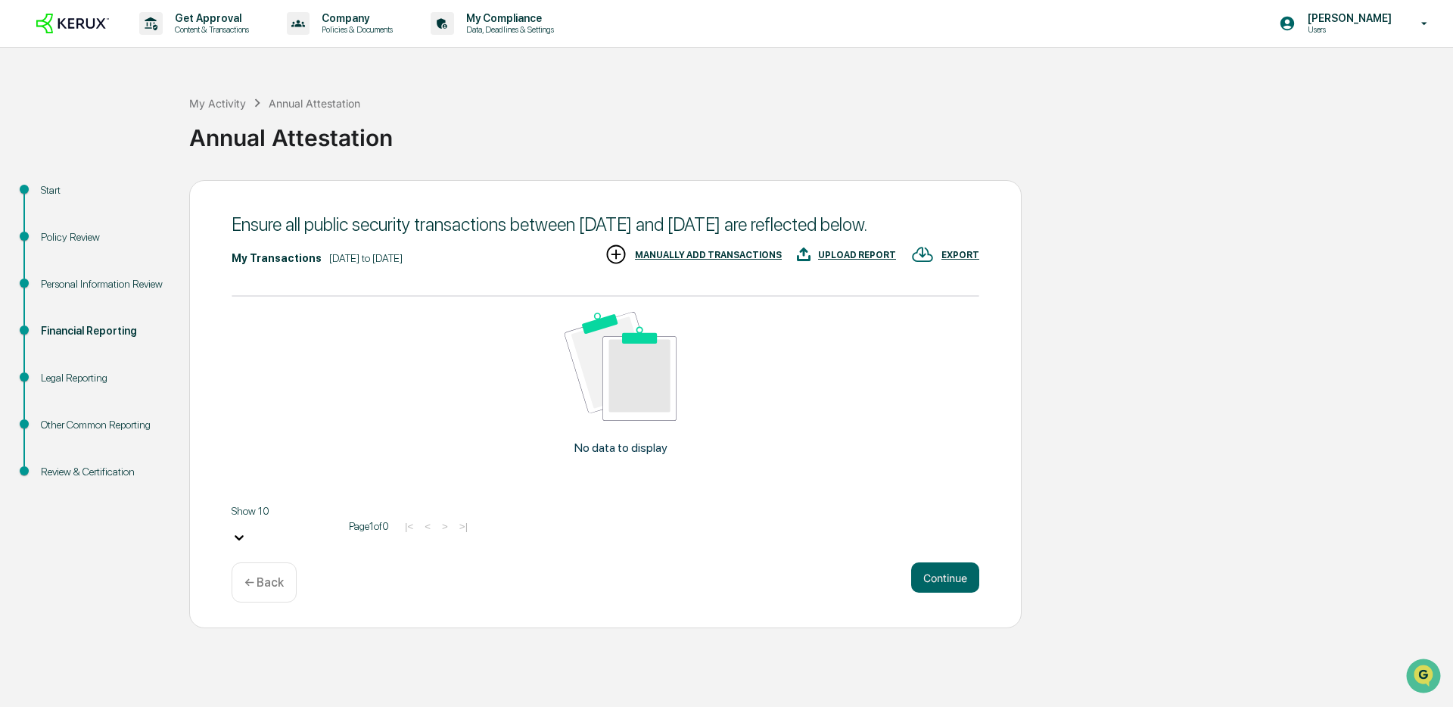
click at [945, 580] on button "Continue" at bounding box center [945, 577] width 68 height 30
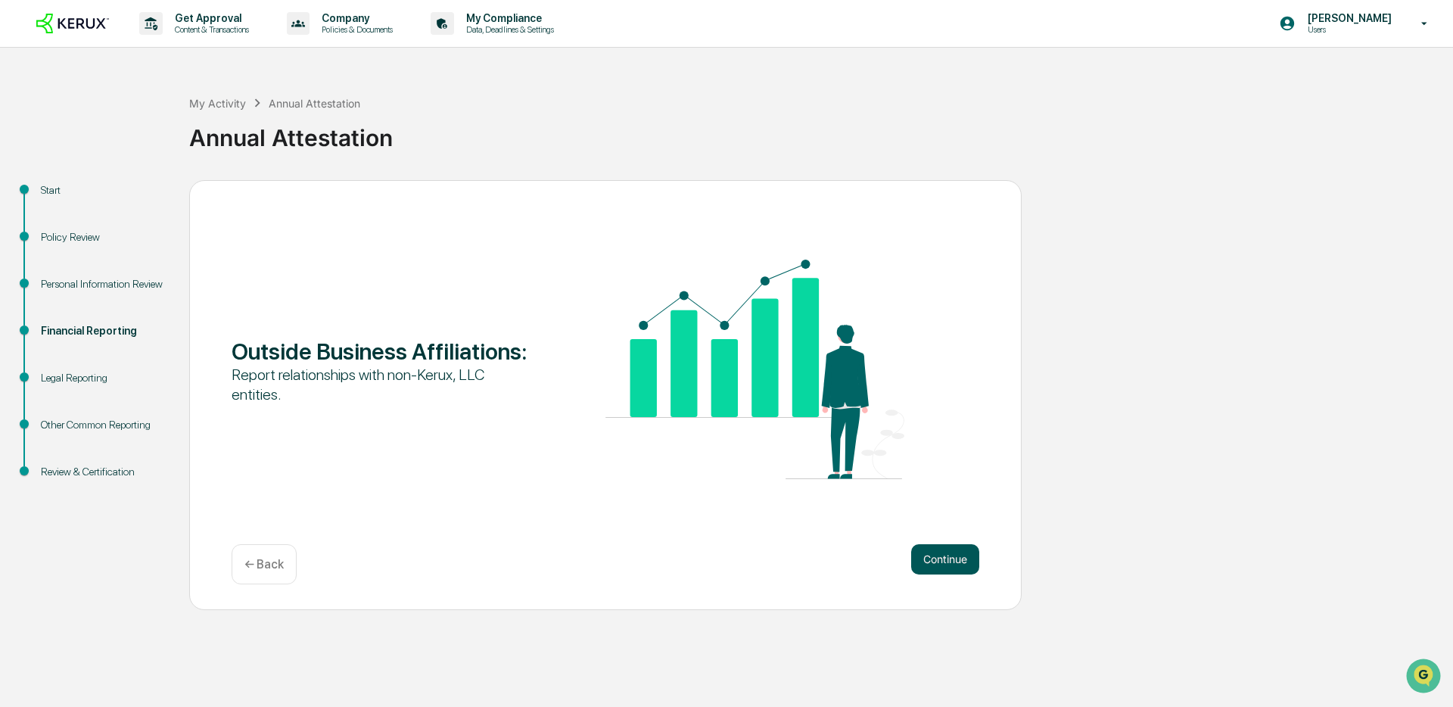
click at [947, 549] on button "Continue" at bounding box center [945, 559] width 68 height 30
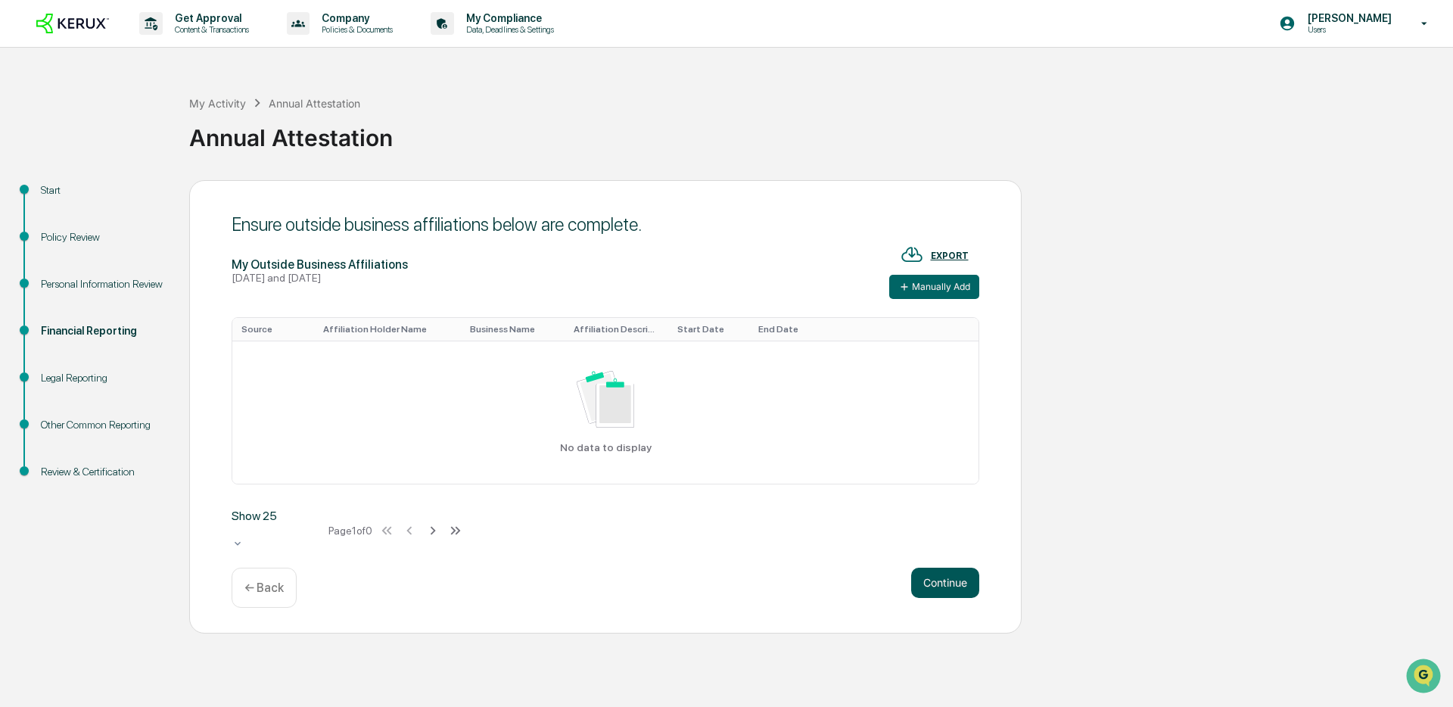
click at [946, 571] on button "Continue" at bounding box center [945, 582] width 68 height 30
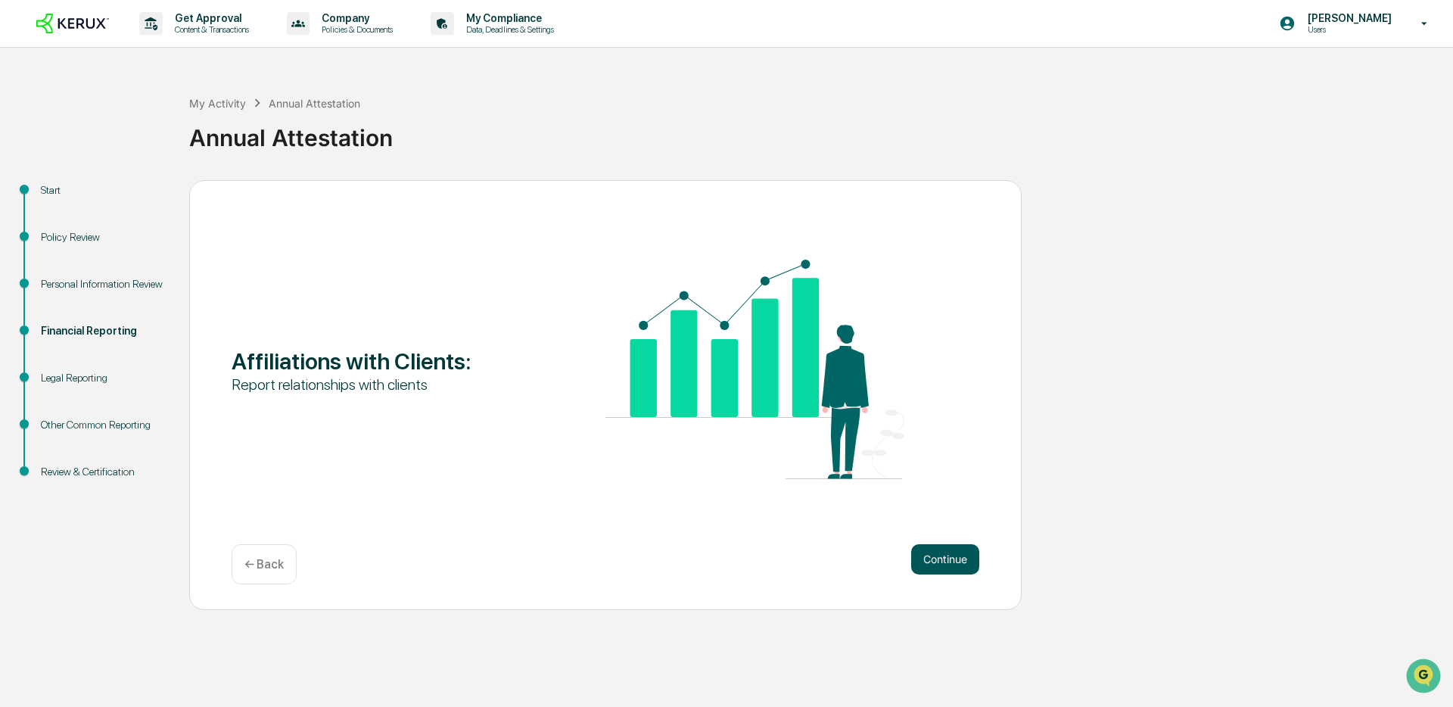
click at [947, 559] on button "Continue" at bounding box center [945, 559] width 68 height 30
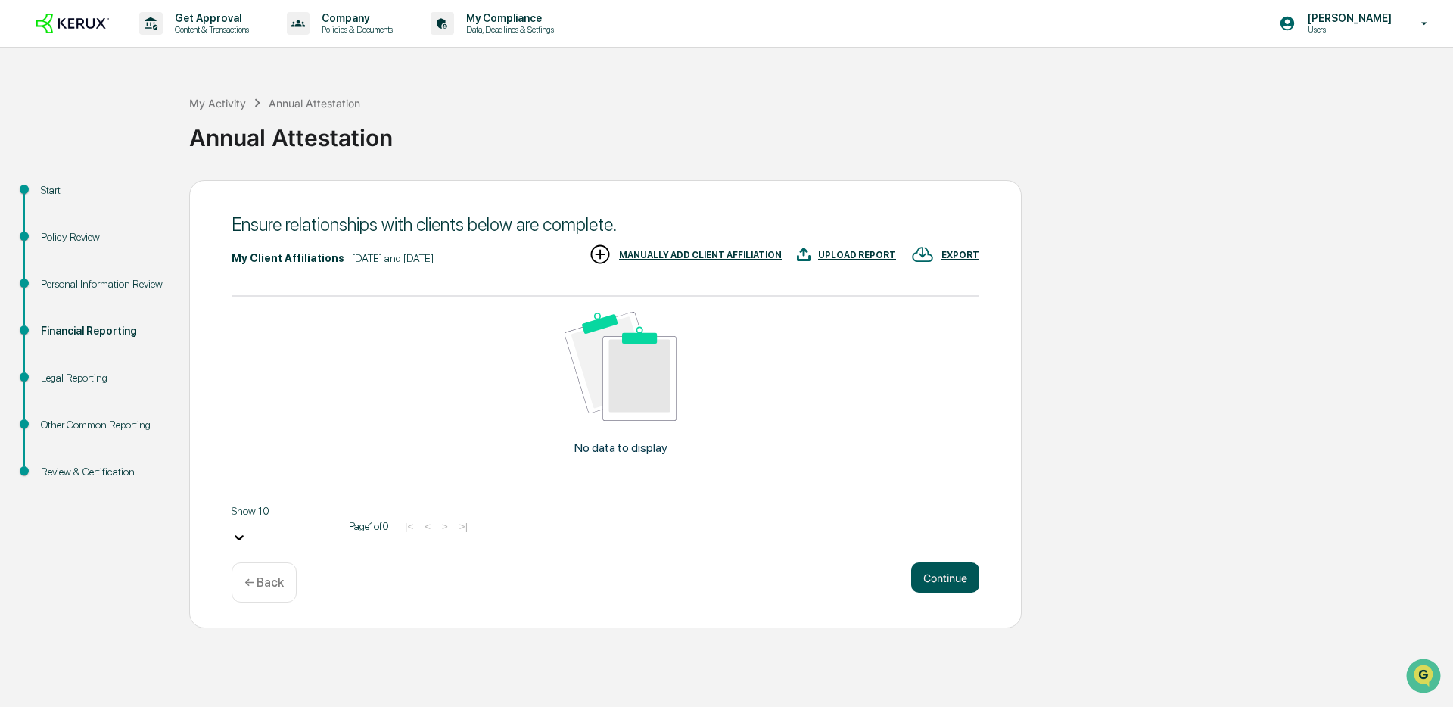
click at [947, 562] on button "Continue" at bounding box center [945, 577] width 68 height 30
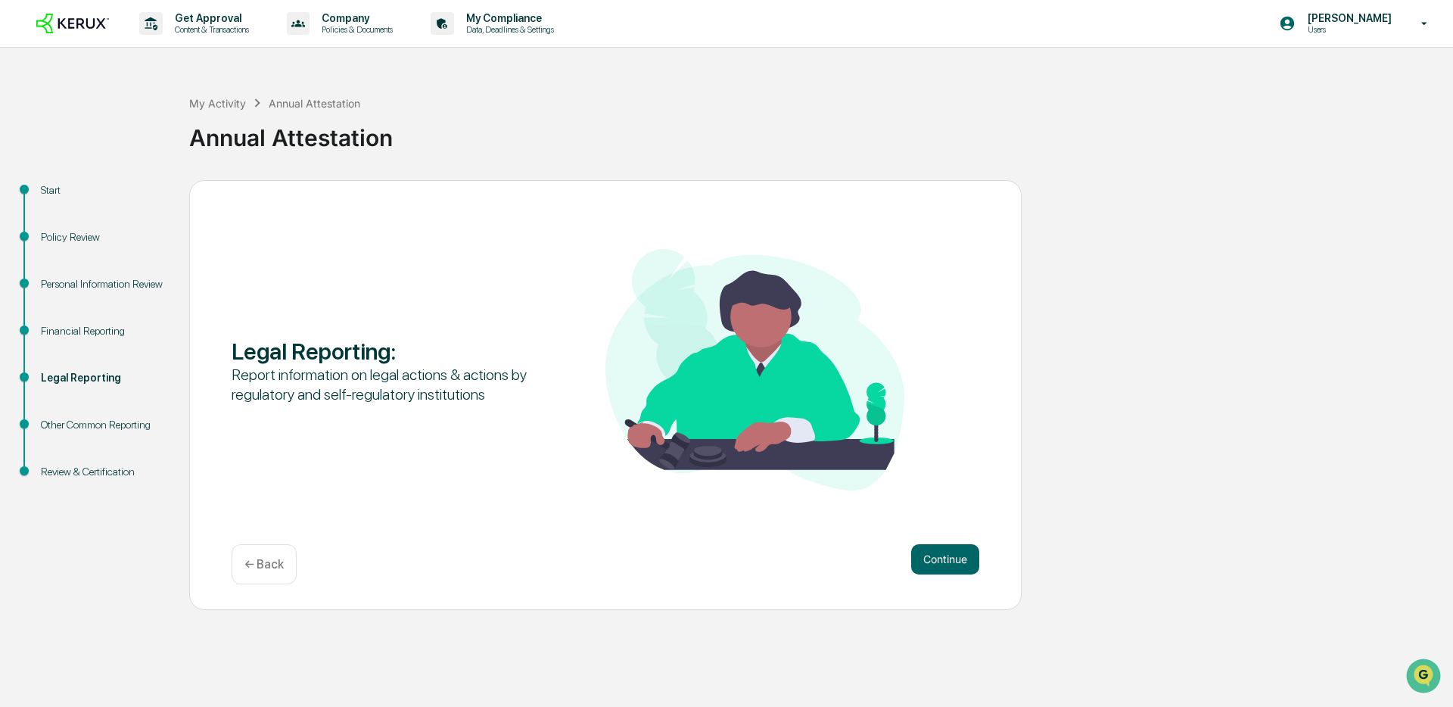
click at [947, 559] on button "Continue" at bounding box center [945, 559] width 68 height 30
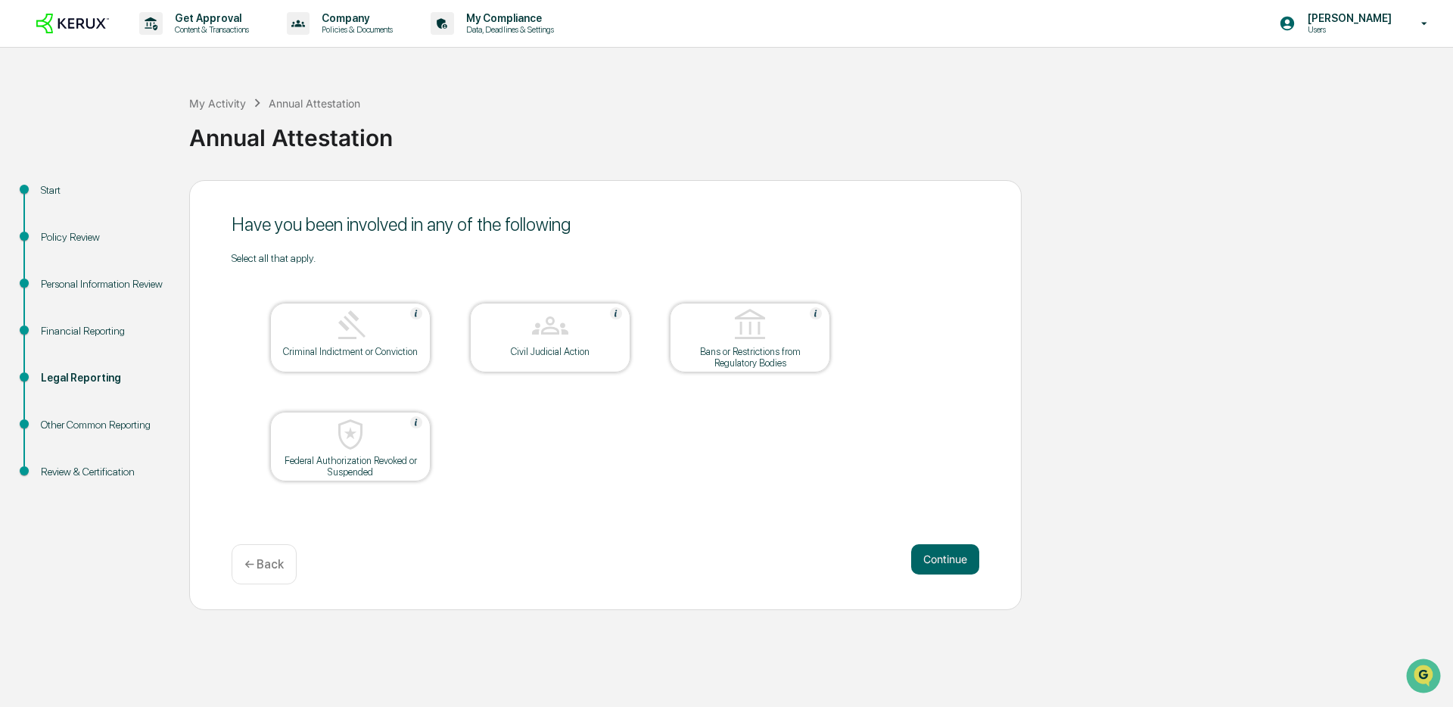
click at [947, 559] on button "Continue" at bounding box center [945, 559] width 68 height 30
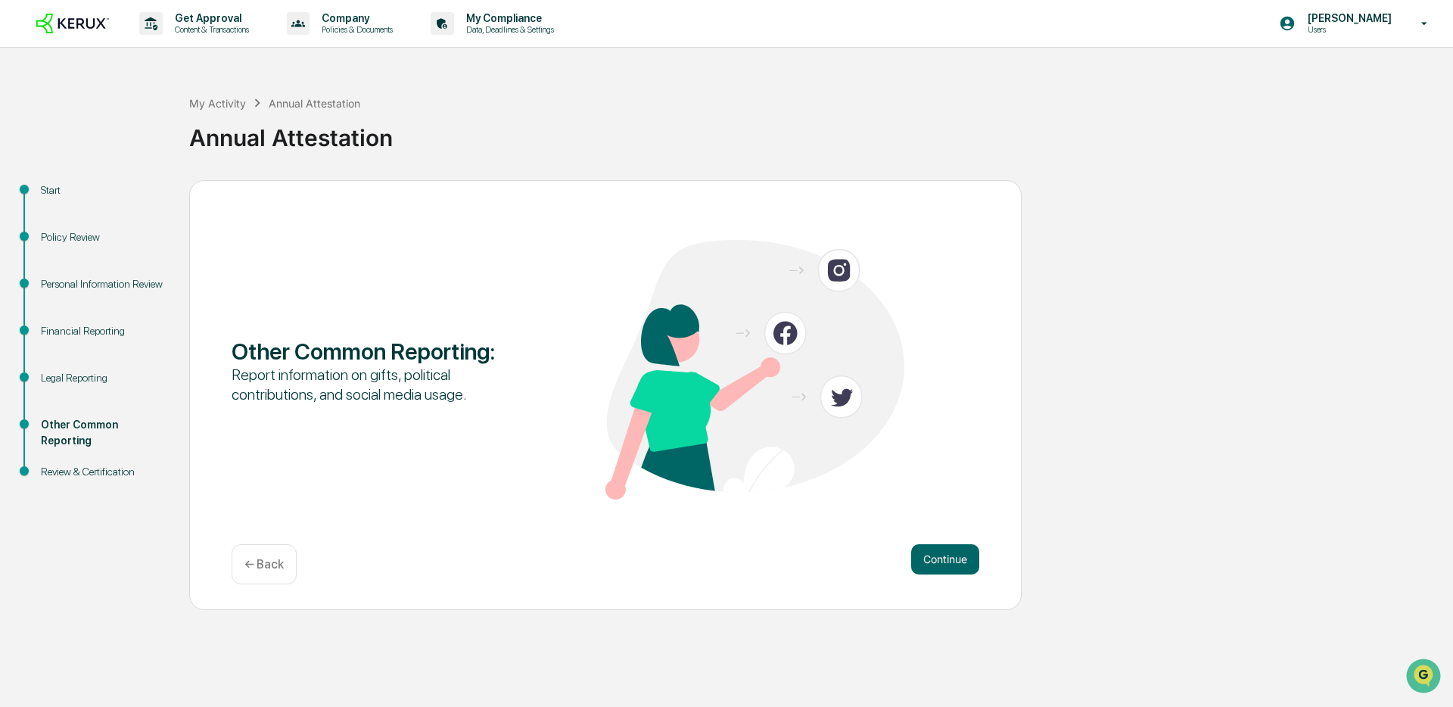
click at [947, 559] on button "Continue" at bounding box center [945, 559] width 68 height 30
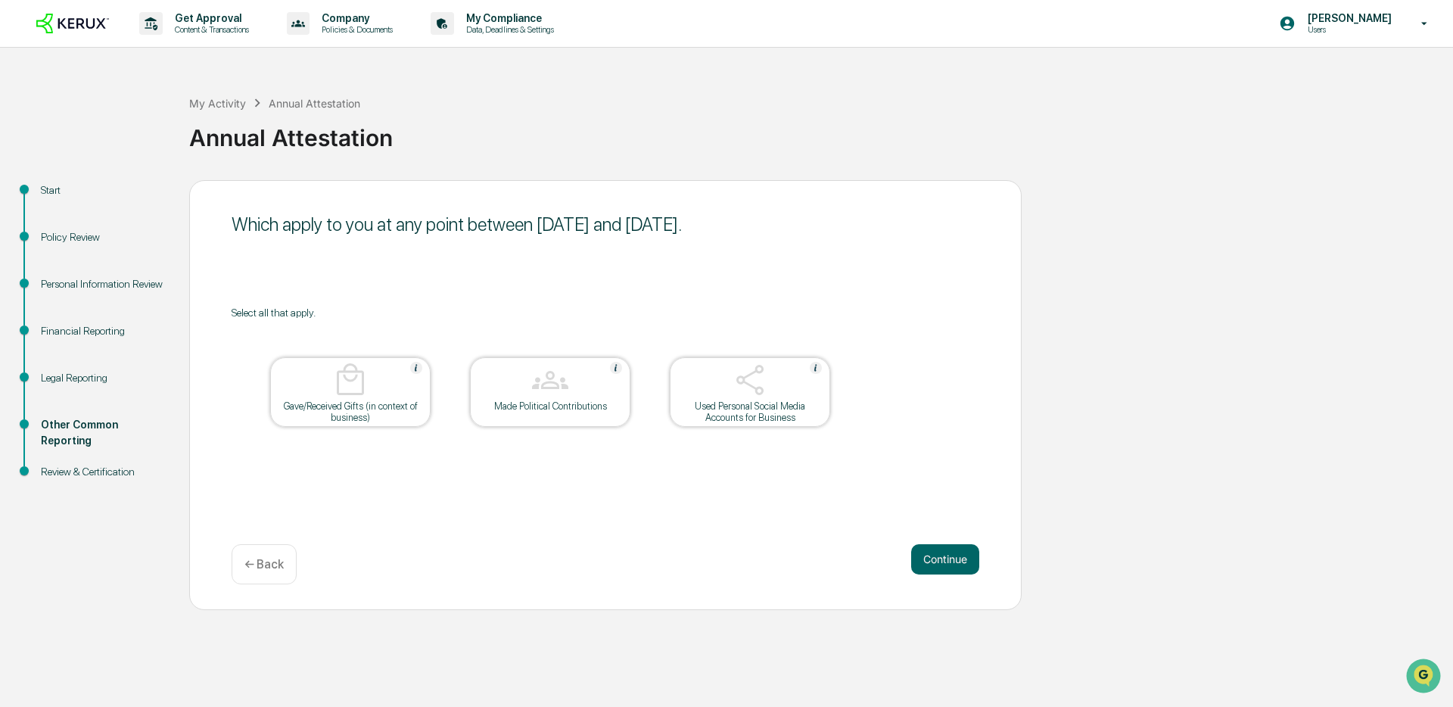
click at [775, 424] on div "Used Personal Social Media Accounts for Business" at bounding box center [750, 392] width 160 height 70
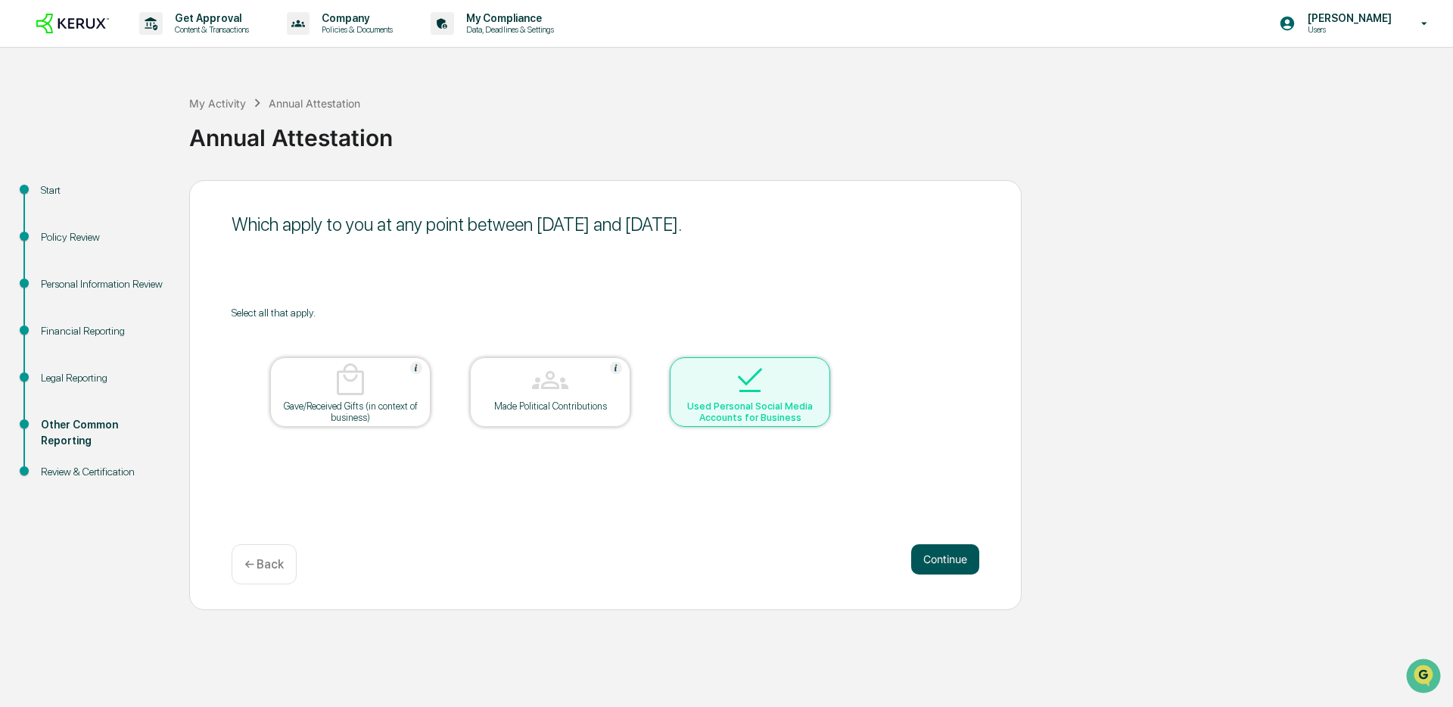
click at [945, 561] on button "Continue" at bounding box center [945, 559] width 68 height 30
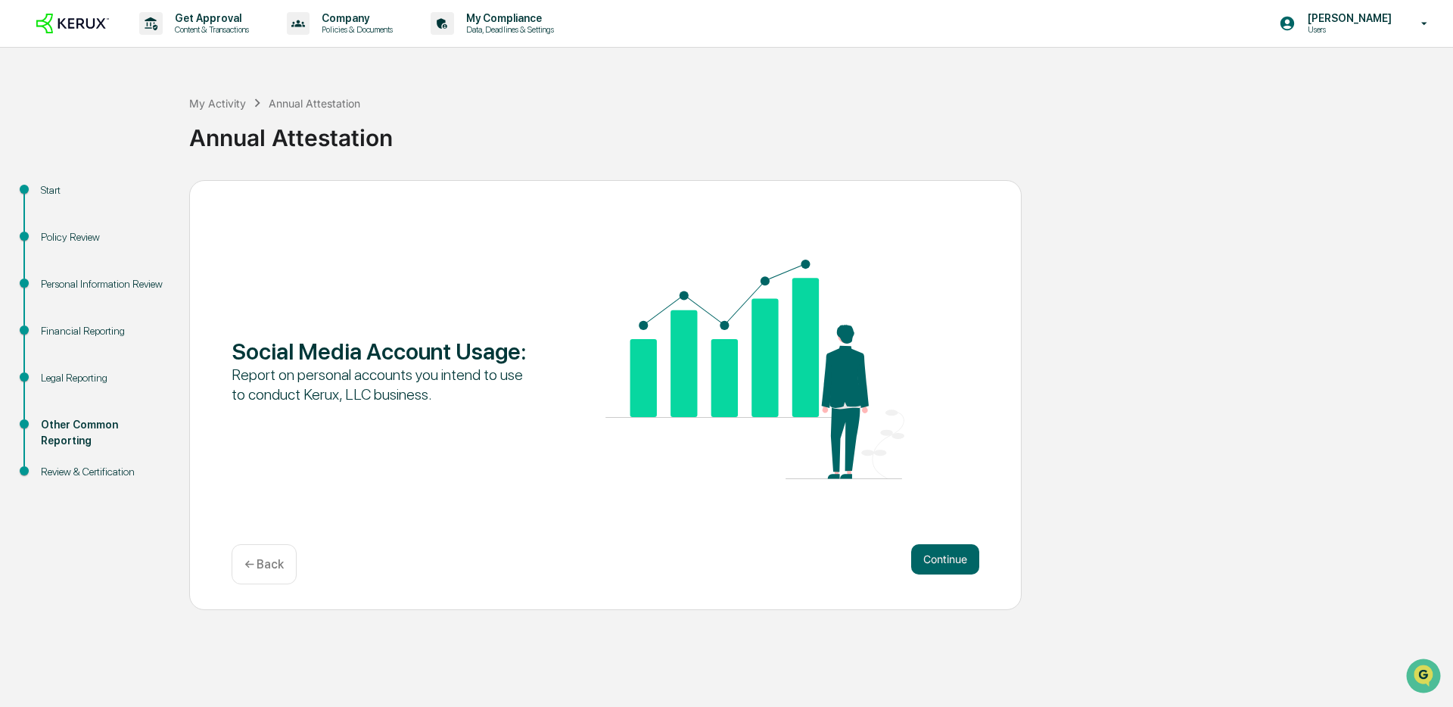
click at [945, 561] on button "Continue" at bounding box center [945, 559] width 68 height 30
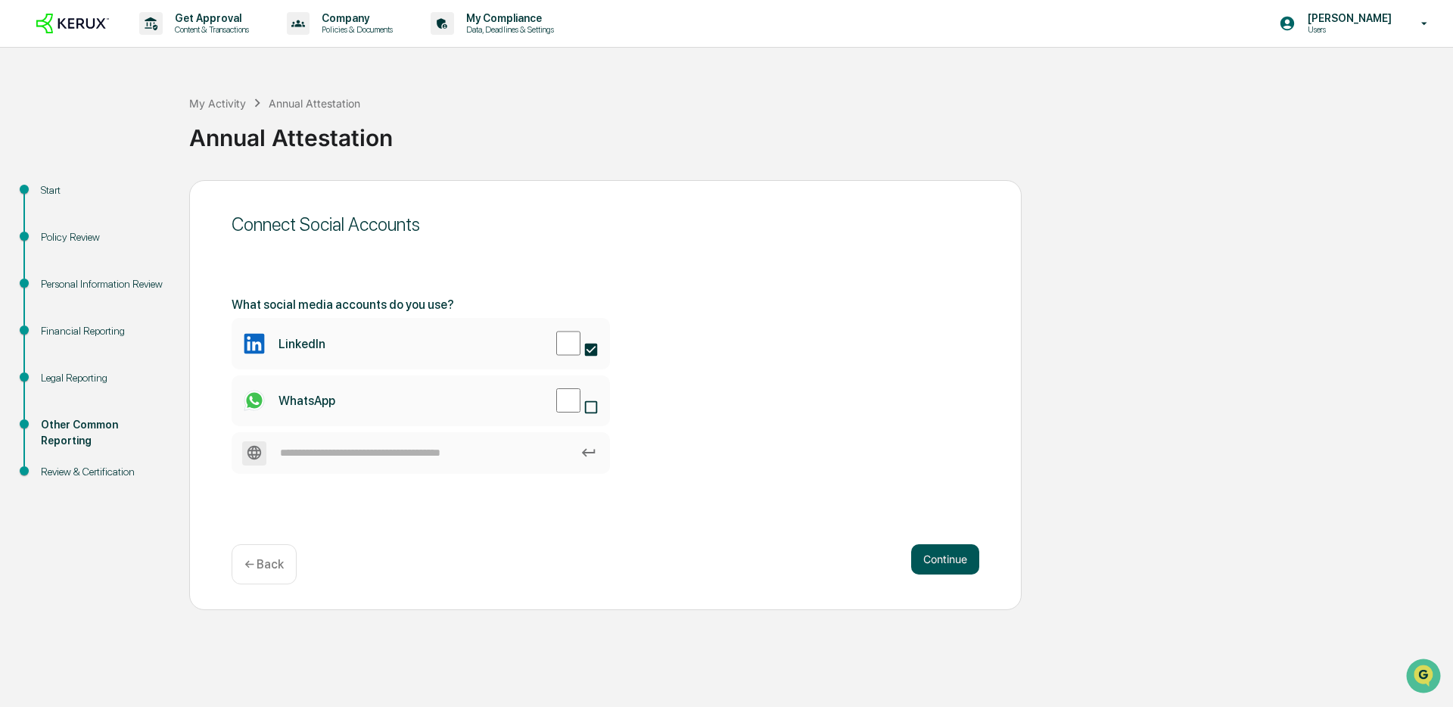
click at [922, 552] on button "Continue" at bounding box center [945, 559] width 68 height 30
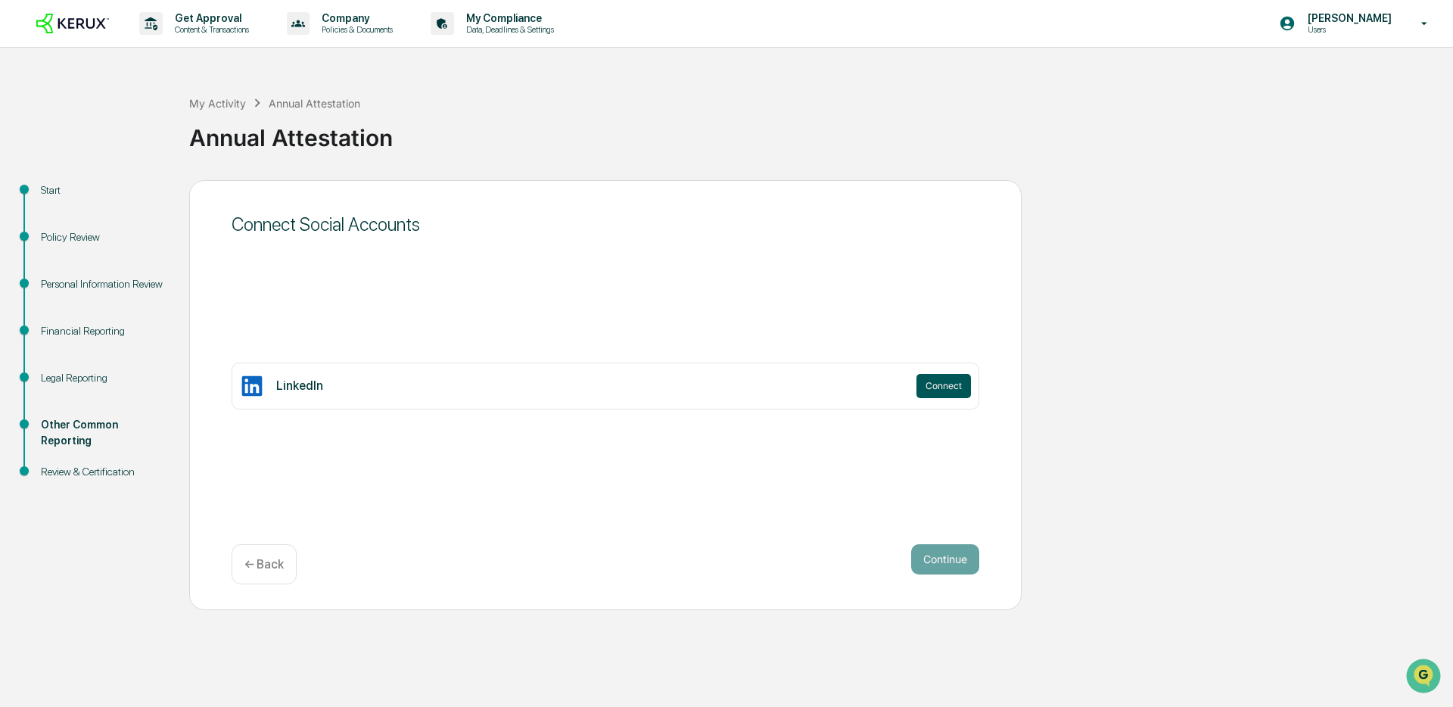
click at [933, 384] on button "Connect" at bounding box center [943, 386] width 54 height 24
click at [950, 567] on button "Continue" at bounding box center [945, 559] width 68 height 30
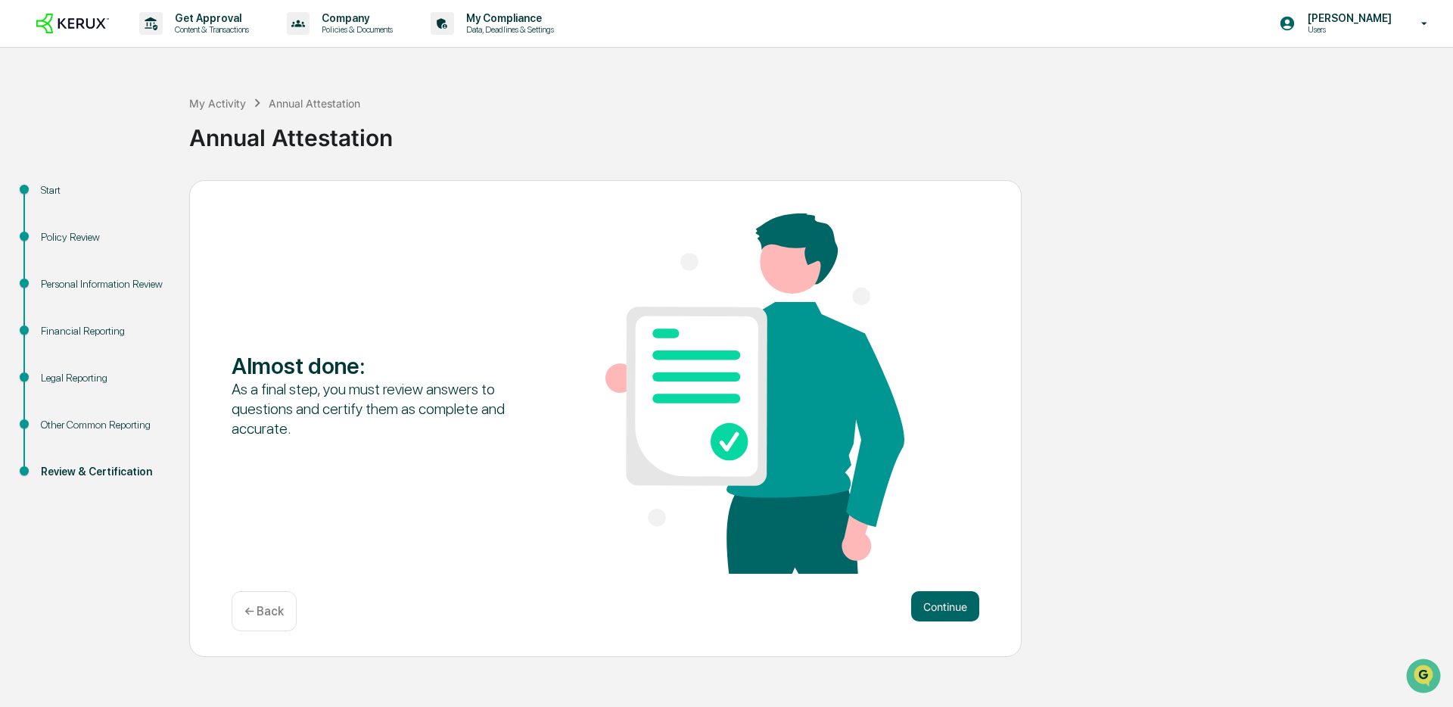
click at [276, 620] on div "← Back" at bounding box center [264, 611] width 65 height 40
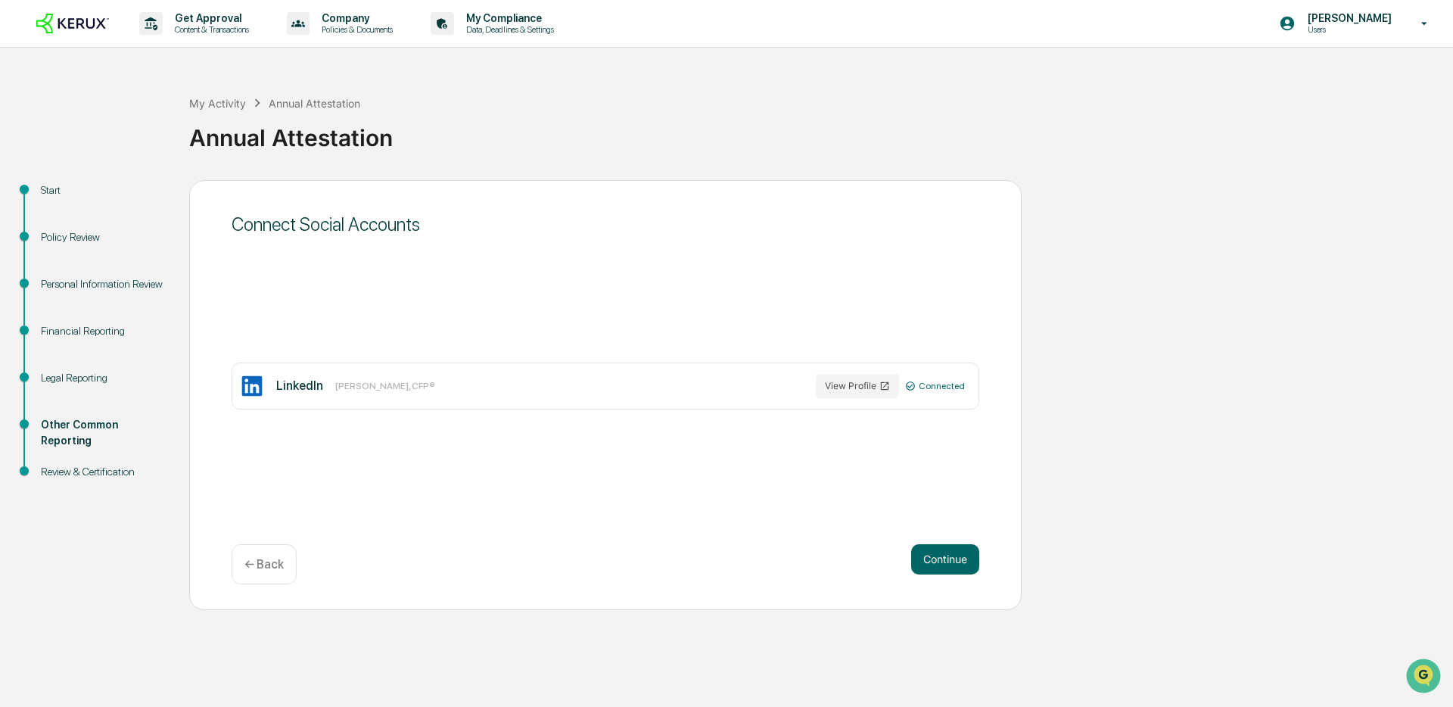
click at [269, 576] on div "← Back" at bounding box center [264, 564] width 65 height 40
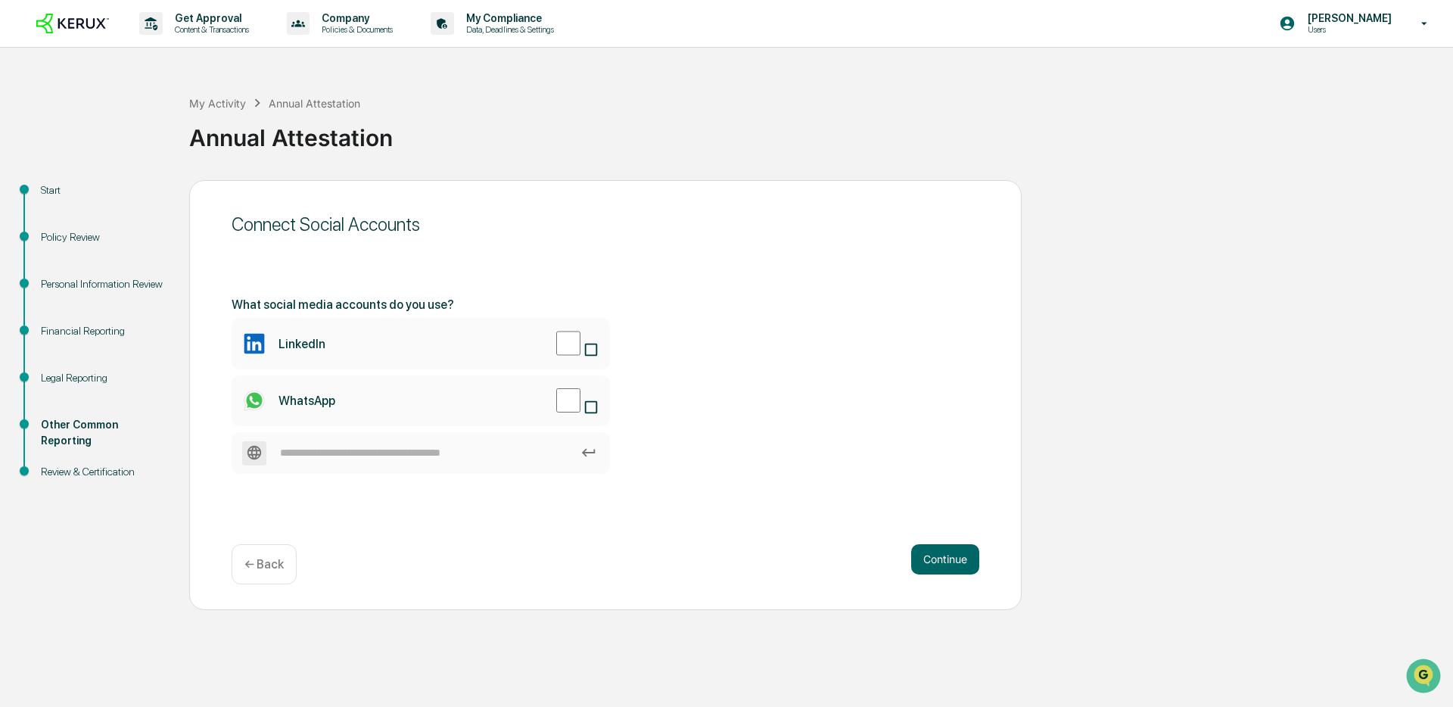
click at [589, 450] on icon at bounding box center [588, 452] width 17 height 17
click at [589, 450] on input at bounding box center [421, 453] width 378 height 42
click at [477, 455] on input at bounding box center [421, 453] width 378 height 42
click at [403, 512] on div "Connect Social Accounts What social media accounts do you use? LinkedIn WhatsAp…" at bounding box center [605, 395] width 832 height 430
click at [382, 454] on input "**" at bounding box center [421, 453] width 378 height 42
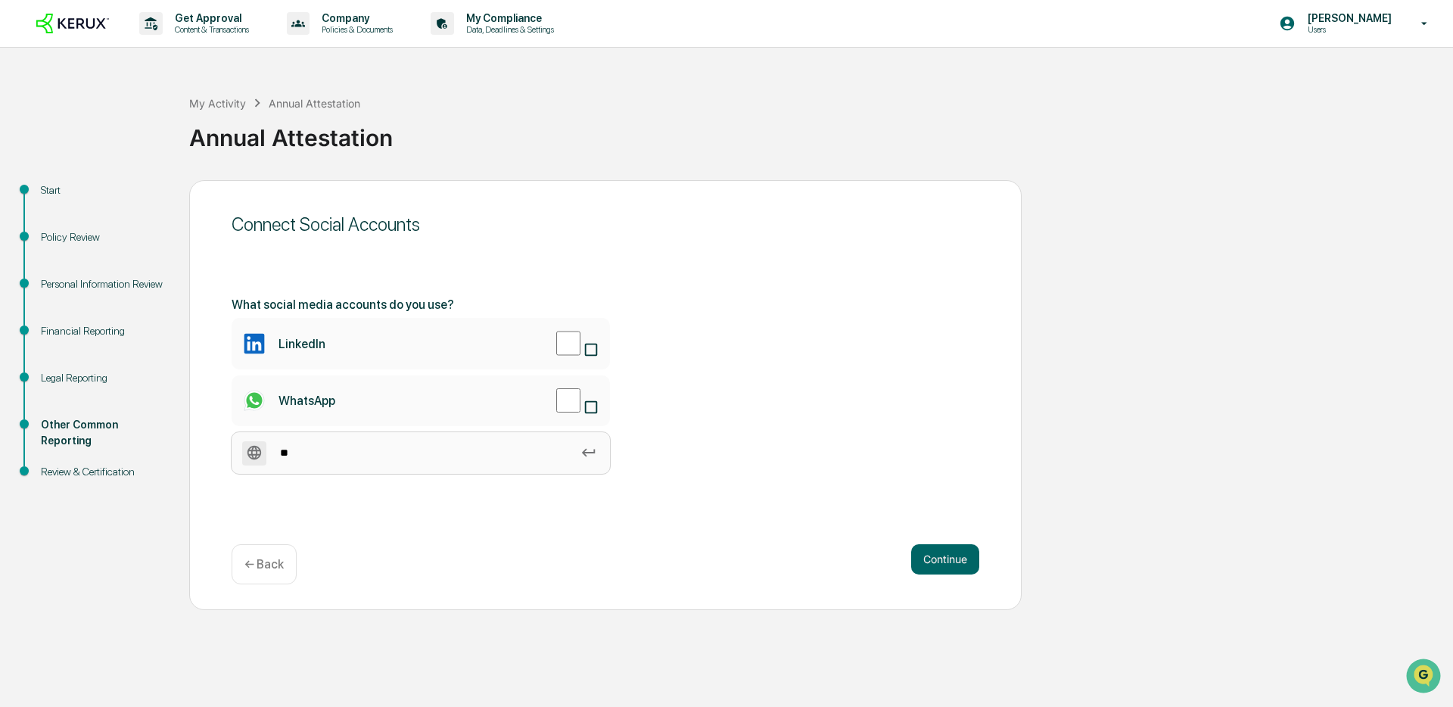
type input "*"
type input "*********"
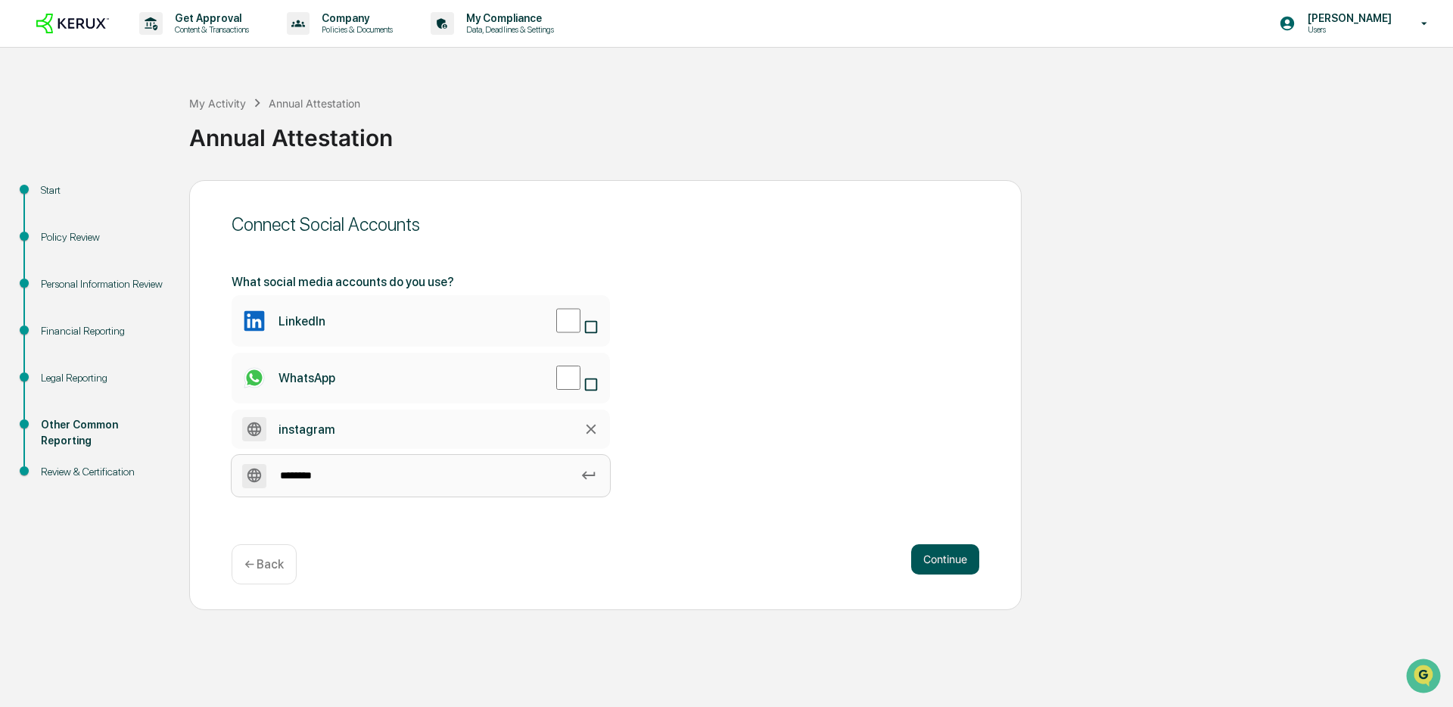
type input "********"
click at [925, 544] on button "Continue" at bounding box center [945, 559] width 68 height 30
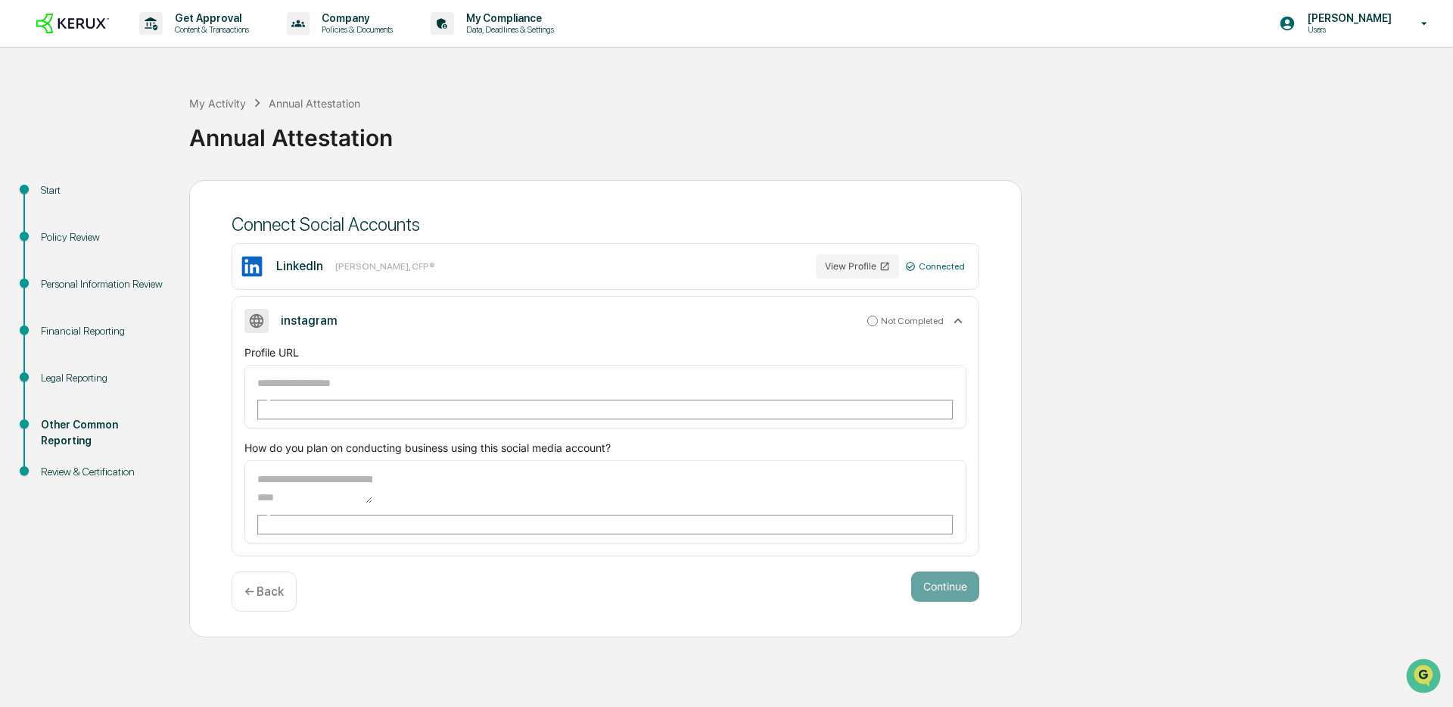
click at [349, 393] on input "text" at bounding box center [310, 383] width 109 height 20
paste input "**********"
type input "**********"
click at [372, 468] on textarea at bounding box center [314, 485] width 117 height 35
type textarea "*****"
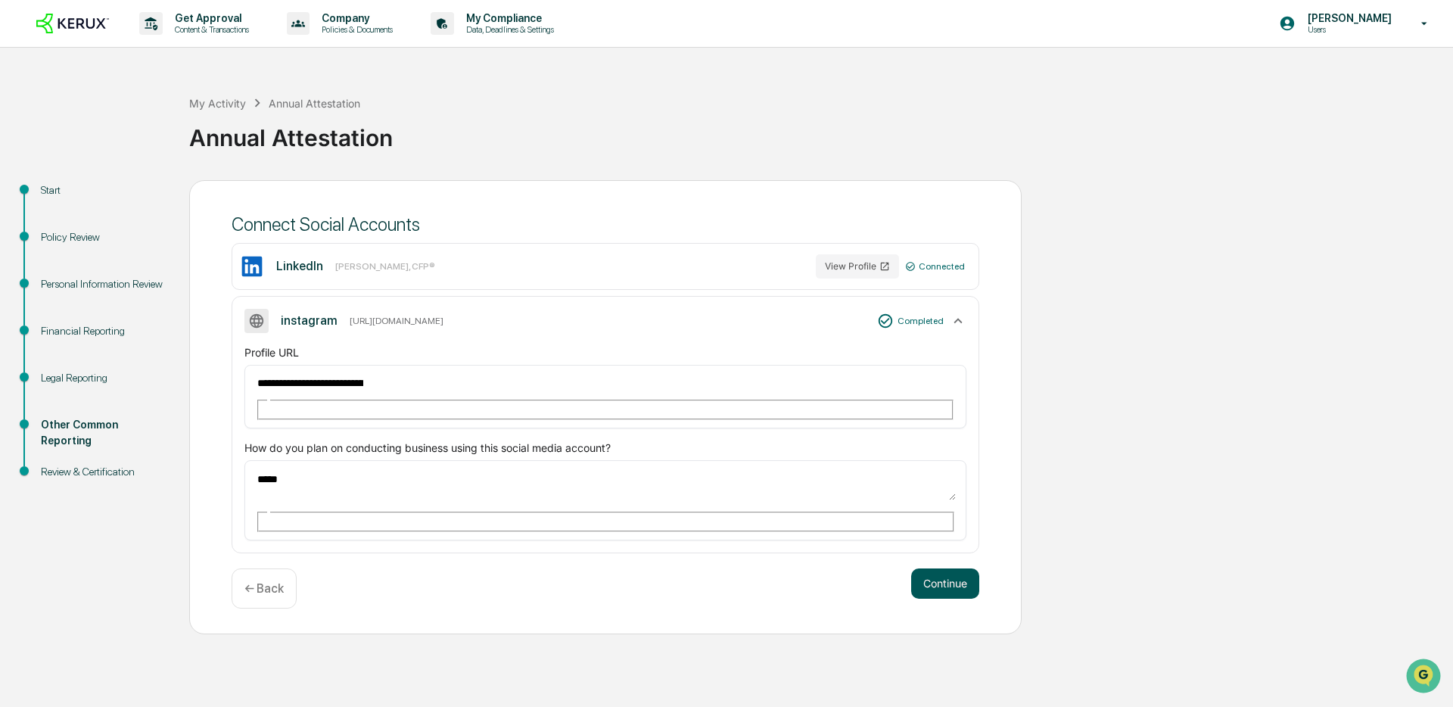
click at [959, 568] on button "Continue" at bounding box center [945, 583] width 68 height 30
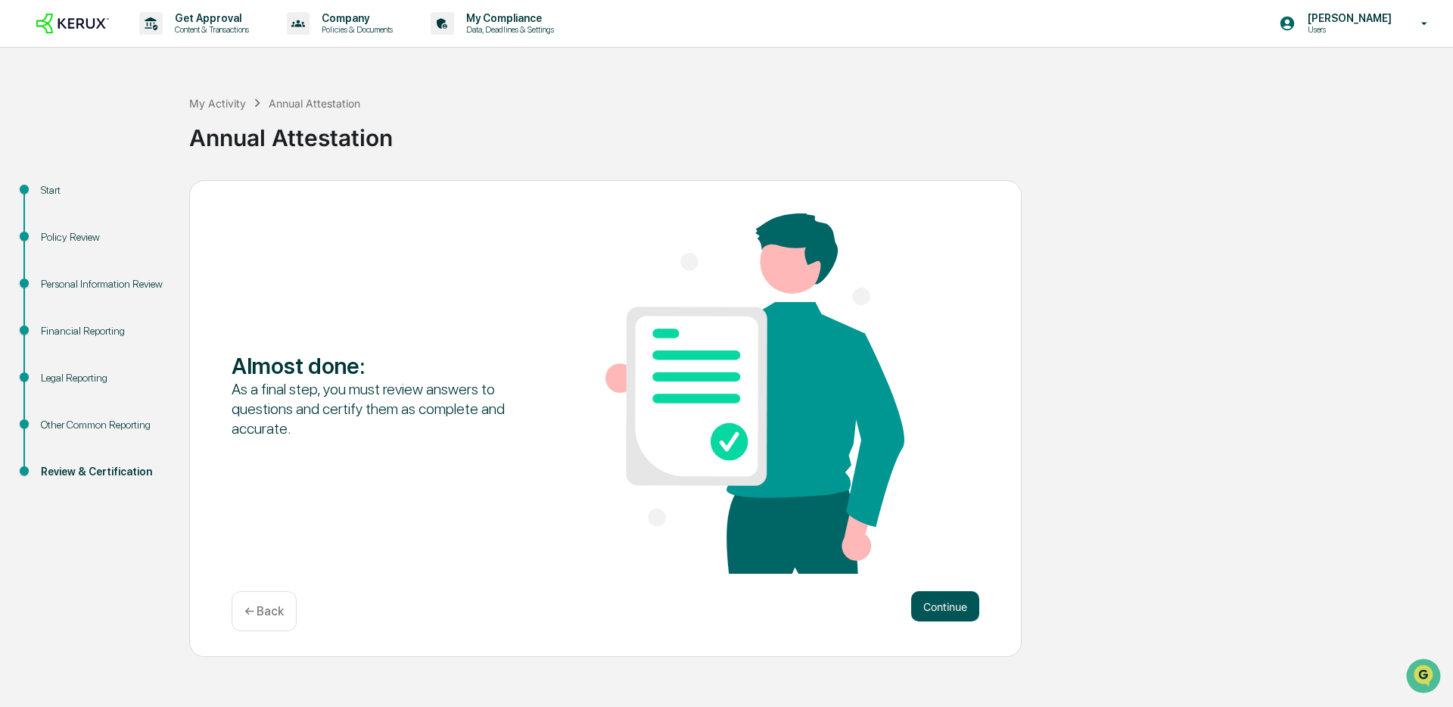
click at [943, 612] on button "Continue" at bounding box center [945, 606] width 68 height 30
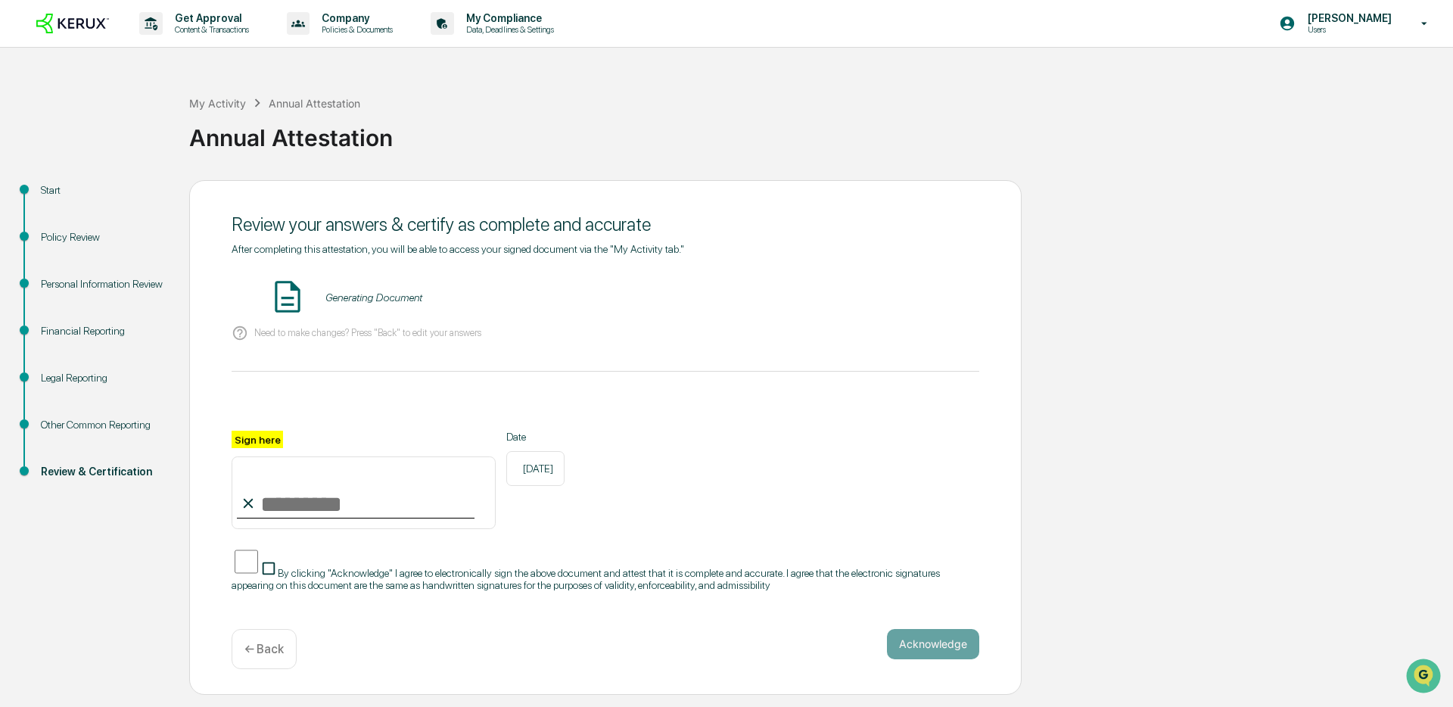
click at [366, 341] on div "Need to make changes? Press "Back" to edit your answers" at bounding box center [606, 333] width 748 height 31
click at [293, 499] on input "Sign here" at bounding box center [364, 492] width 264 height 73
type input "**********"
click at [905, 297] on button "VIEW" at bounding box center [893, 297] width 98 height 26
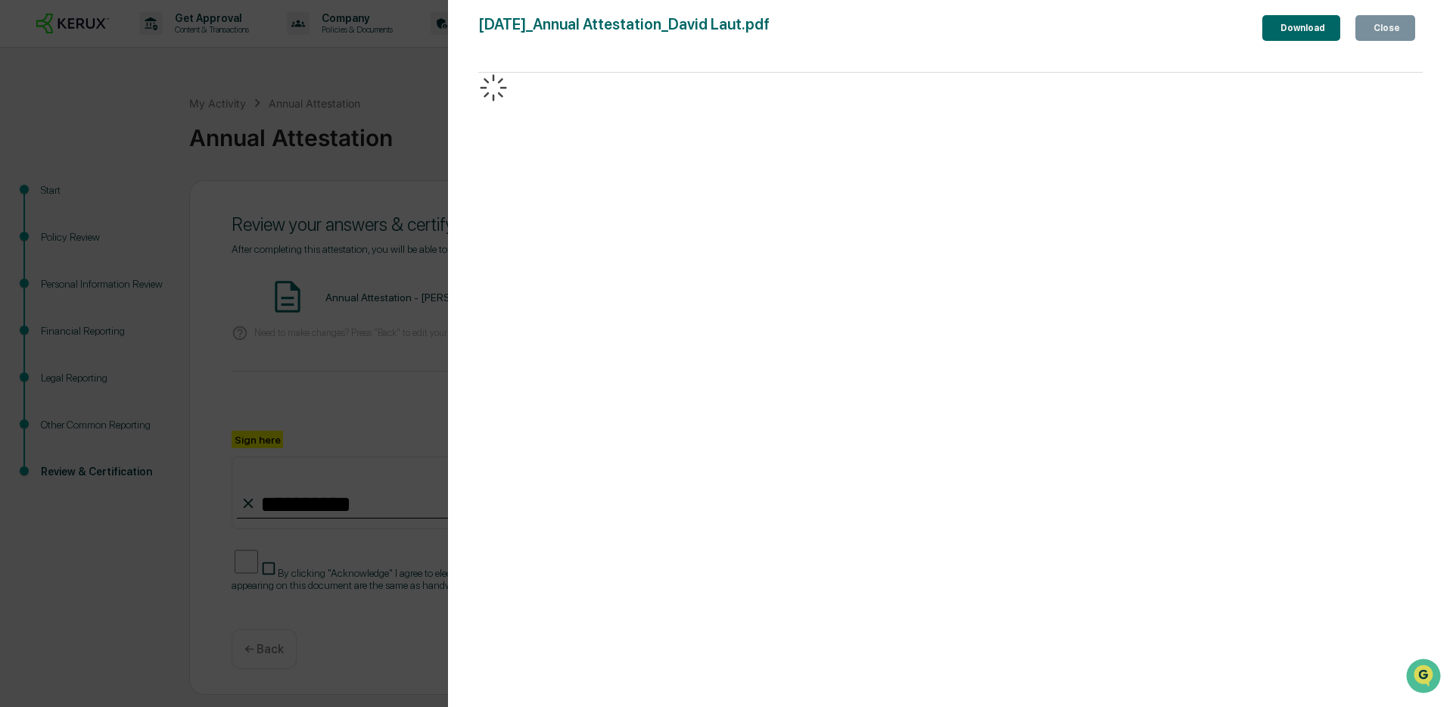
click at [1372, 30] on icon "button" at bounding box center [1379, 37] width 15 height 15
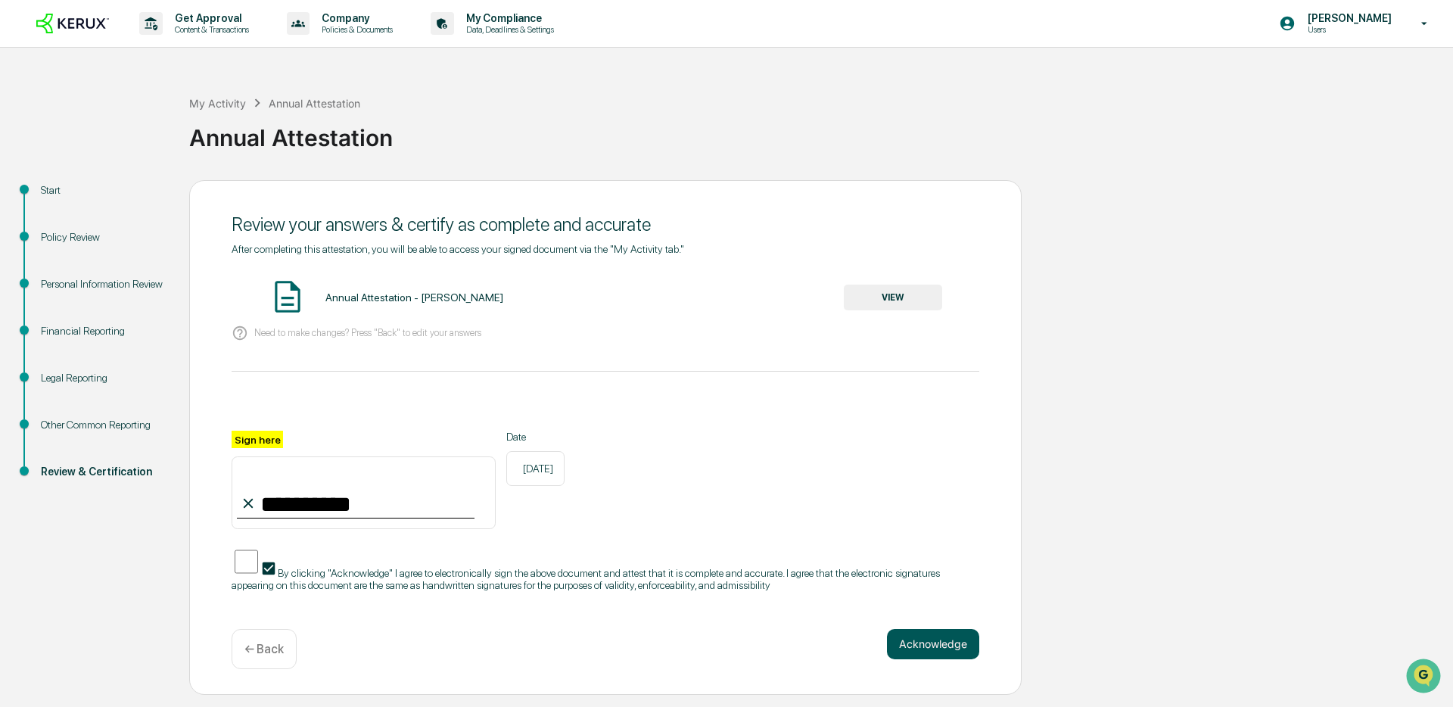
click at [919, 637] on button "Acknowledge" at bounding box center [933, 644] width 92 height 30
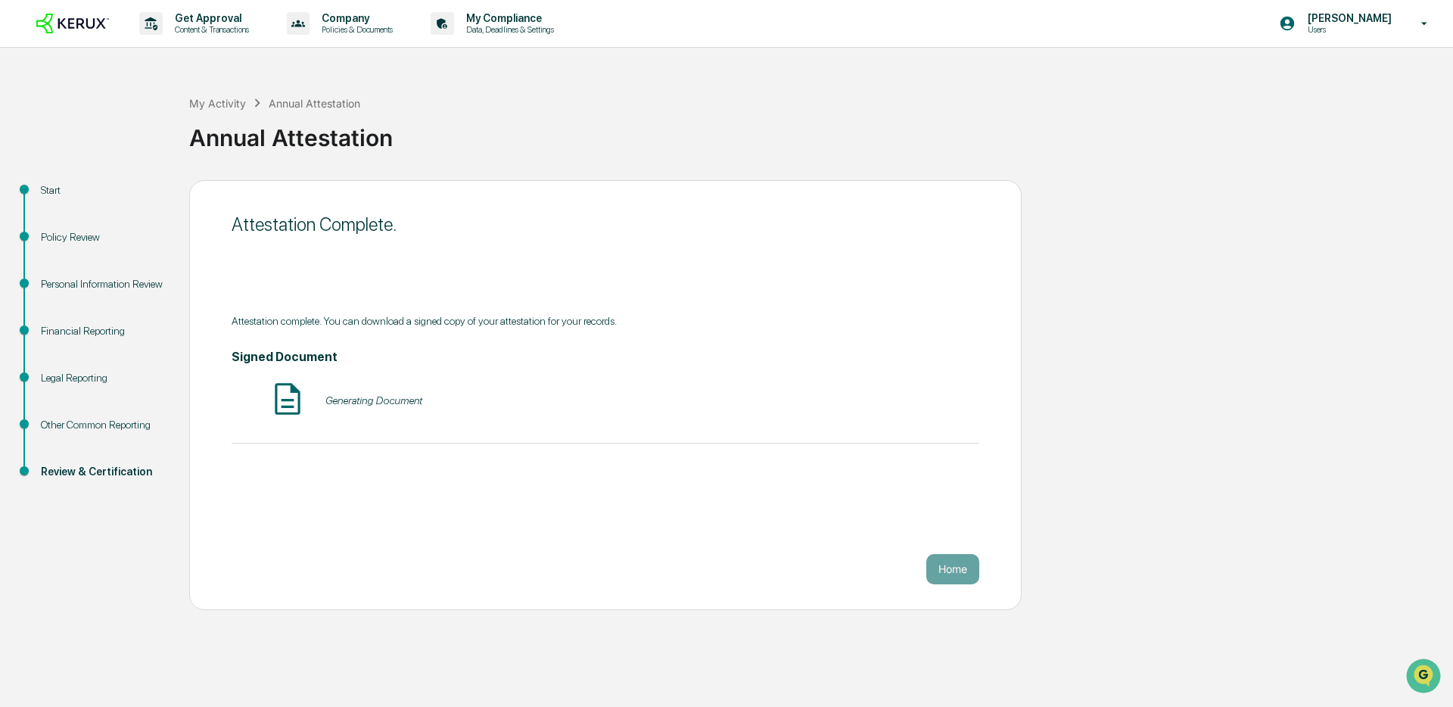
click at [398, 402] on div "Generating Document" at bounding box center [373, 400] width 97 height 12
click at [372, 395] on div "Generating Document" at bounding box center [373, 400] width 97 height 12
click at [300, 400] on img at bounding box center [288, 399] width 38 height 38
drag, startPoint x: 990, startPoint y: 577, endPoint x: 972, endPoint y: 574, distance: 18.4
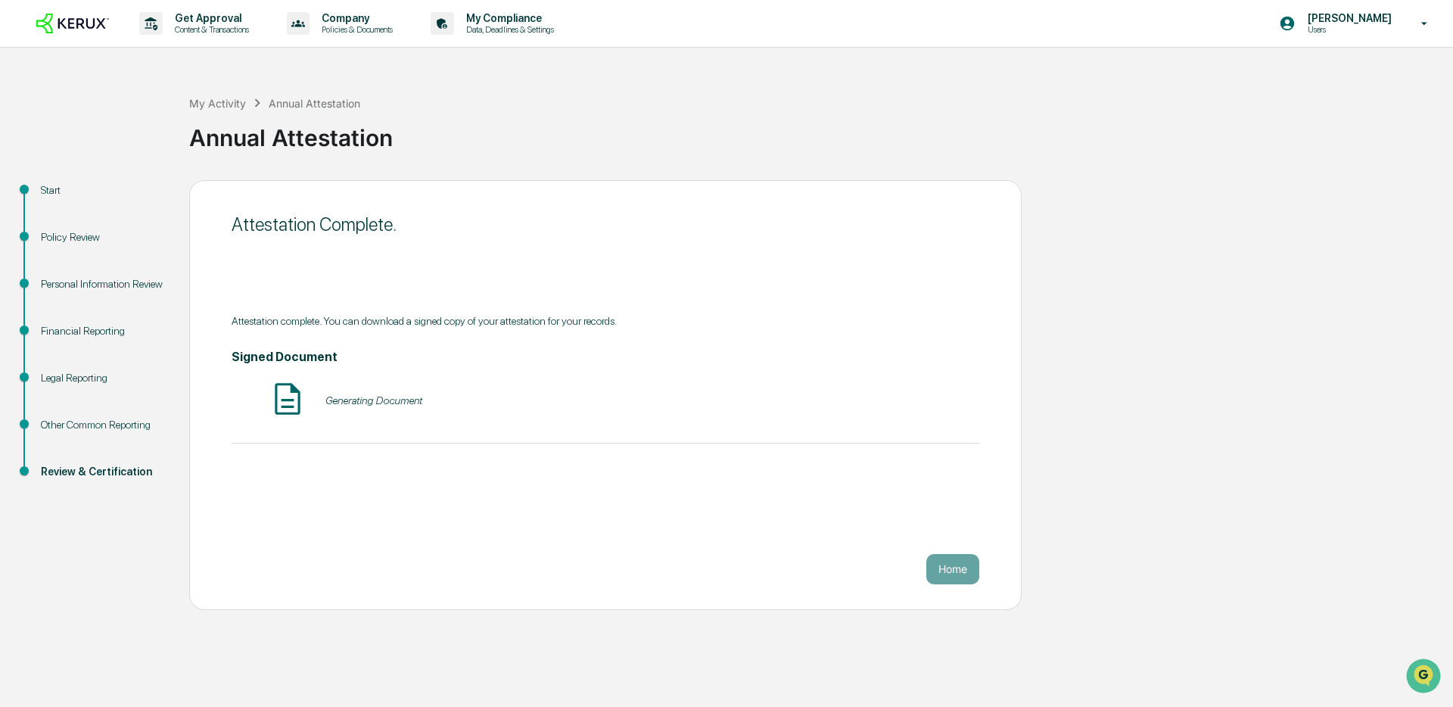
click at [990, 577] on div "Attestation Complete. Attestation complete. You can download a signed copy of y…" at bounding box center [605, 395] width 832 height 430
click at [891, 406] on button "VIEW" at bounding box center [893, 400] width 98 height 26
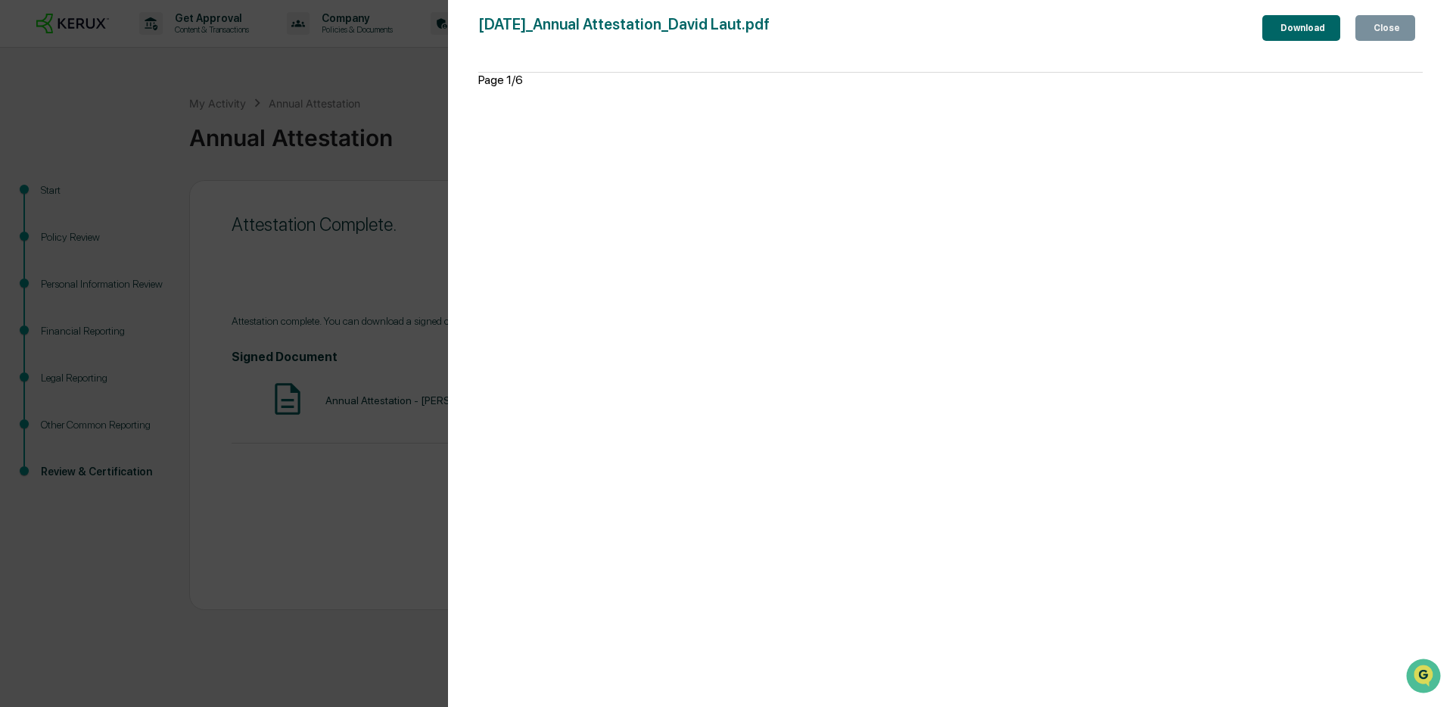
click at [1373, 23] on div "Close" at bounding box center [1385, 28] width 30 height 11
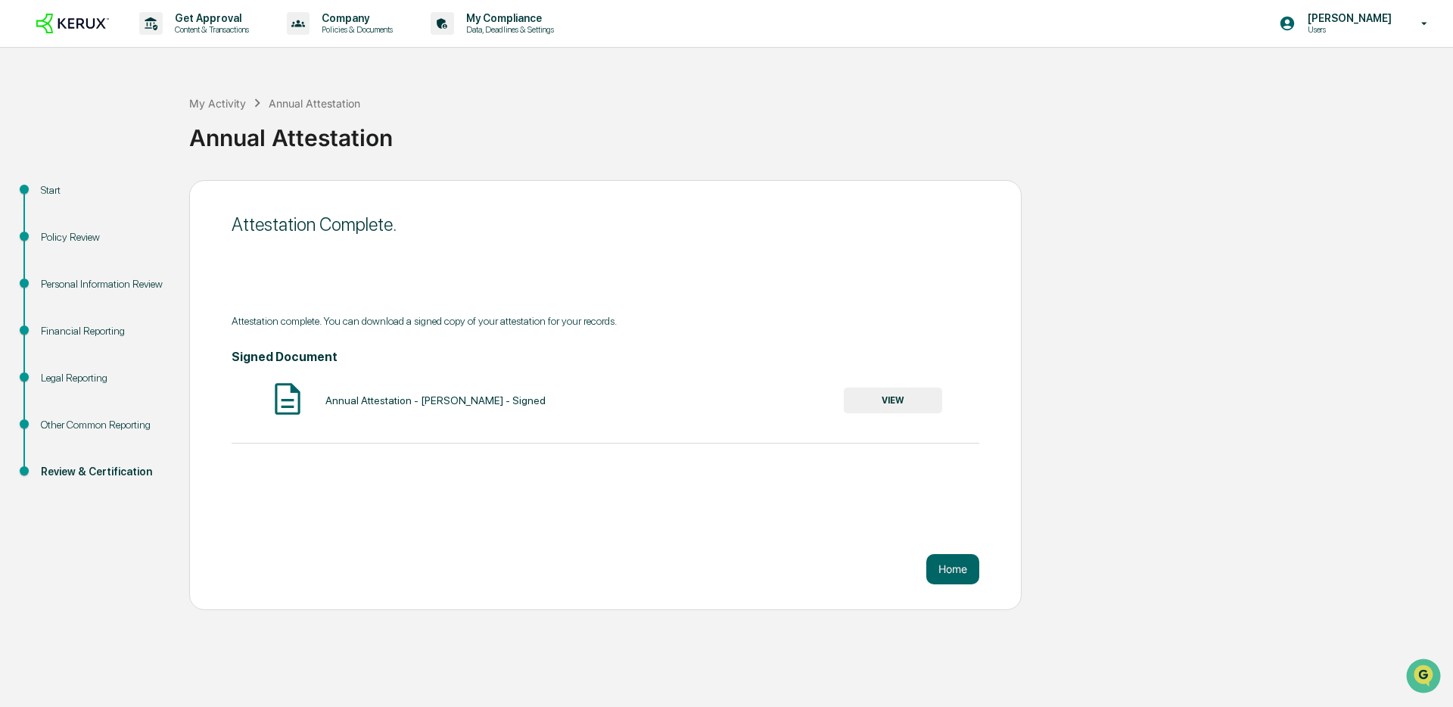
click at [942, 549] on div "Attestation Complete. Attestation complete. You can download a signed copy of y…" at bounding box center [605, 395] width 832 height 430
click at [942, 567] on button "Home" at bounding box center [952, 569] width 53 height 30
